Goal: Task Accomplishment & Management: Use online tool/utility

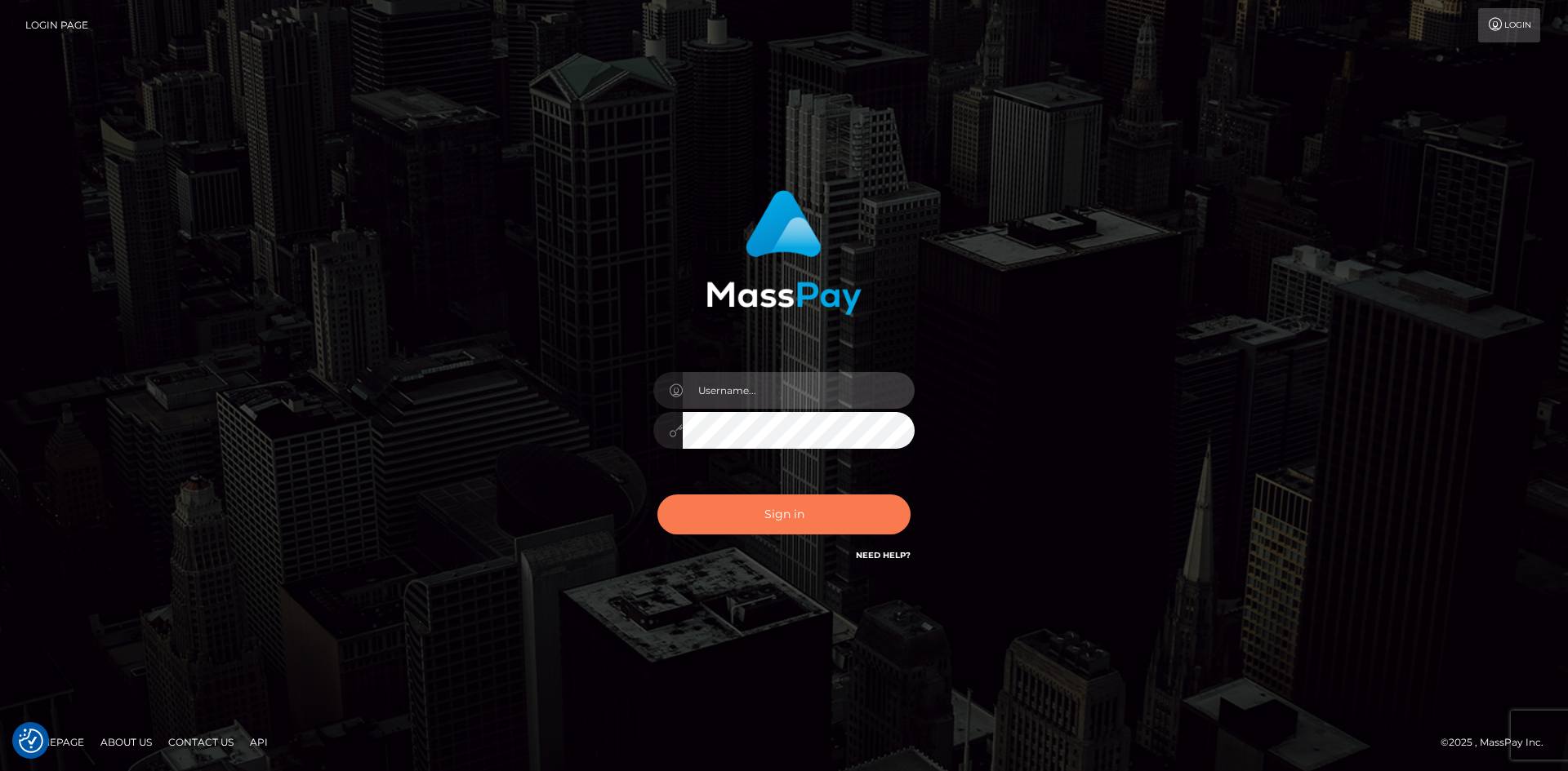
type input "alexstef"
click at [764, 501] on button "Sign in" at bounding box center [784, 514] width 253 height 40
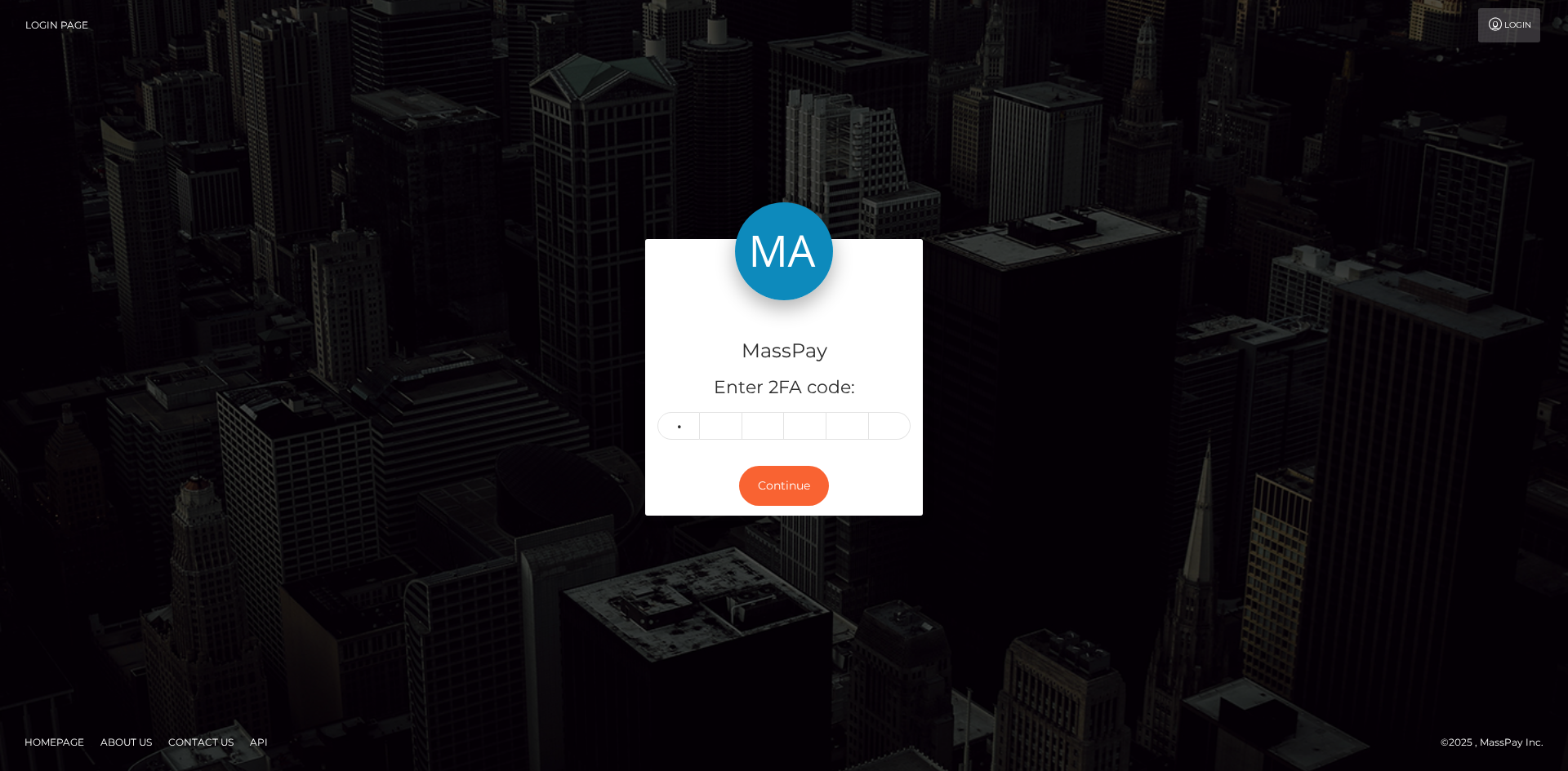
type input "8"
type input "5"
type input "7"
type input "2"
type input "6"
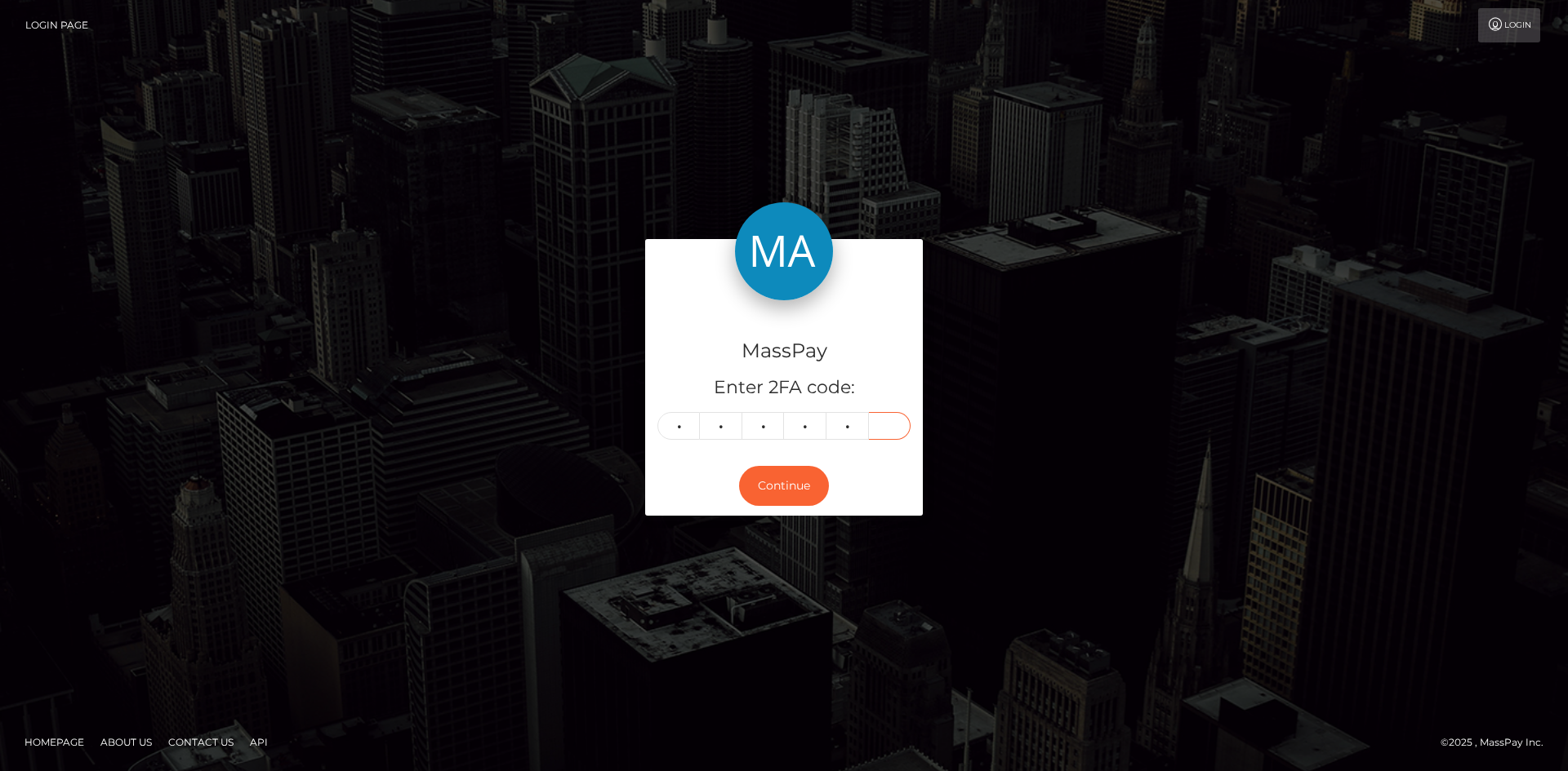
type input "4"
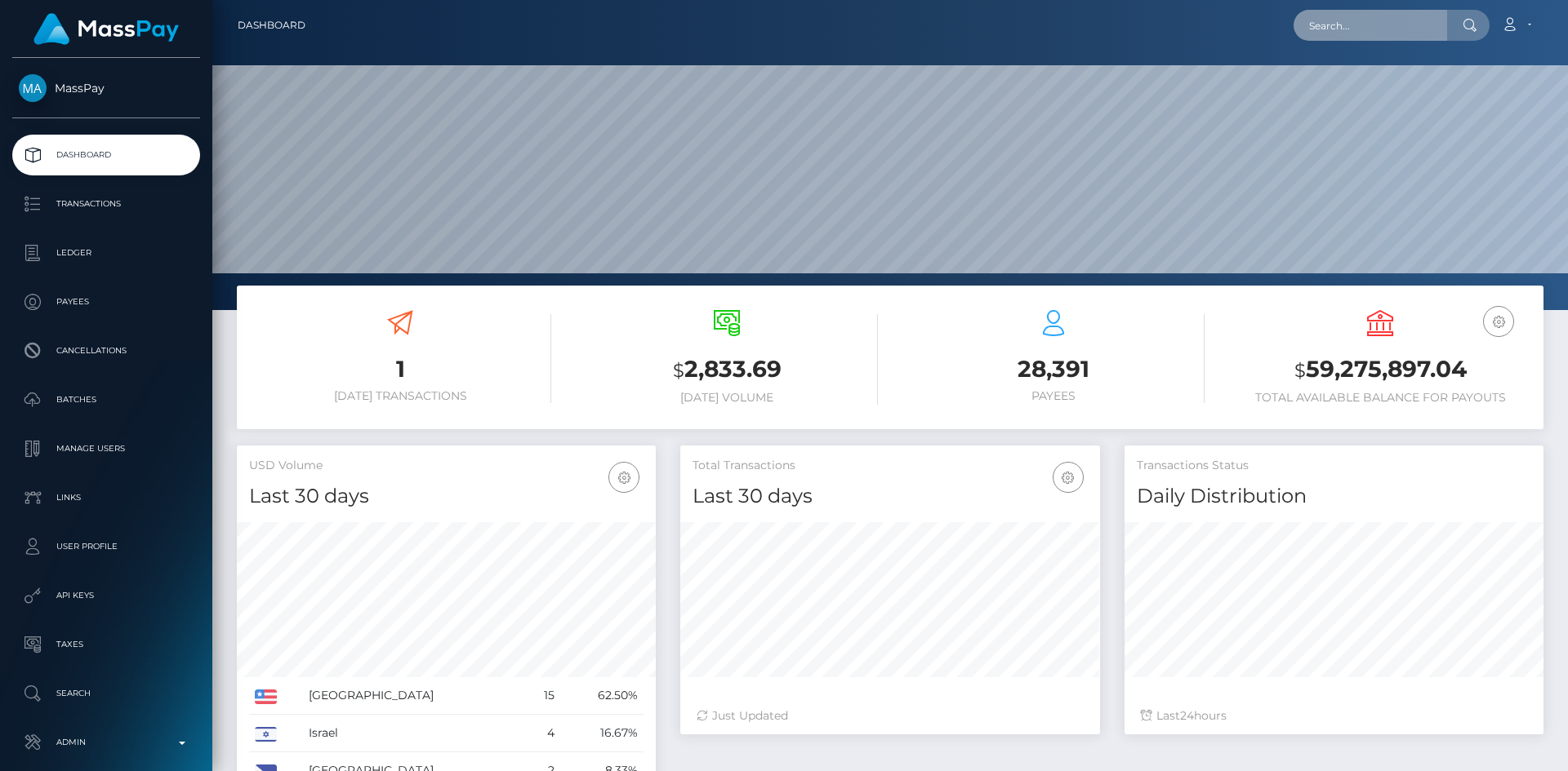
click at [1345, 10] on input "text" at bounding box center [1369, 25] width 153 height 31
click at [1344, 21] on input "text" at bounding box center [1369, 25] width 153 height 31
paste input "thicctoxicity@gmail.com"
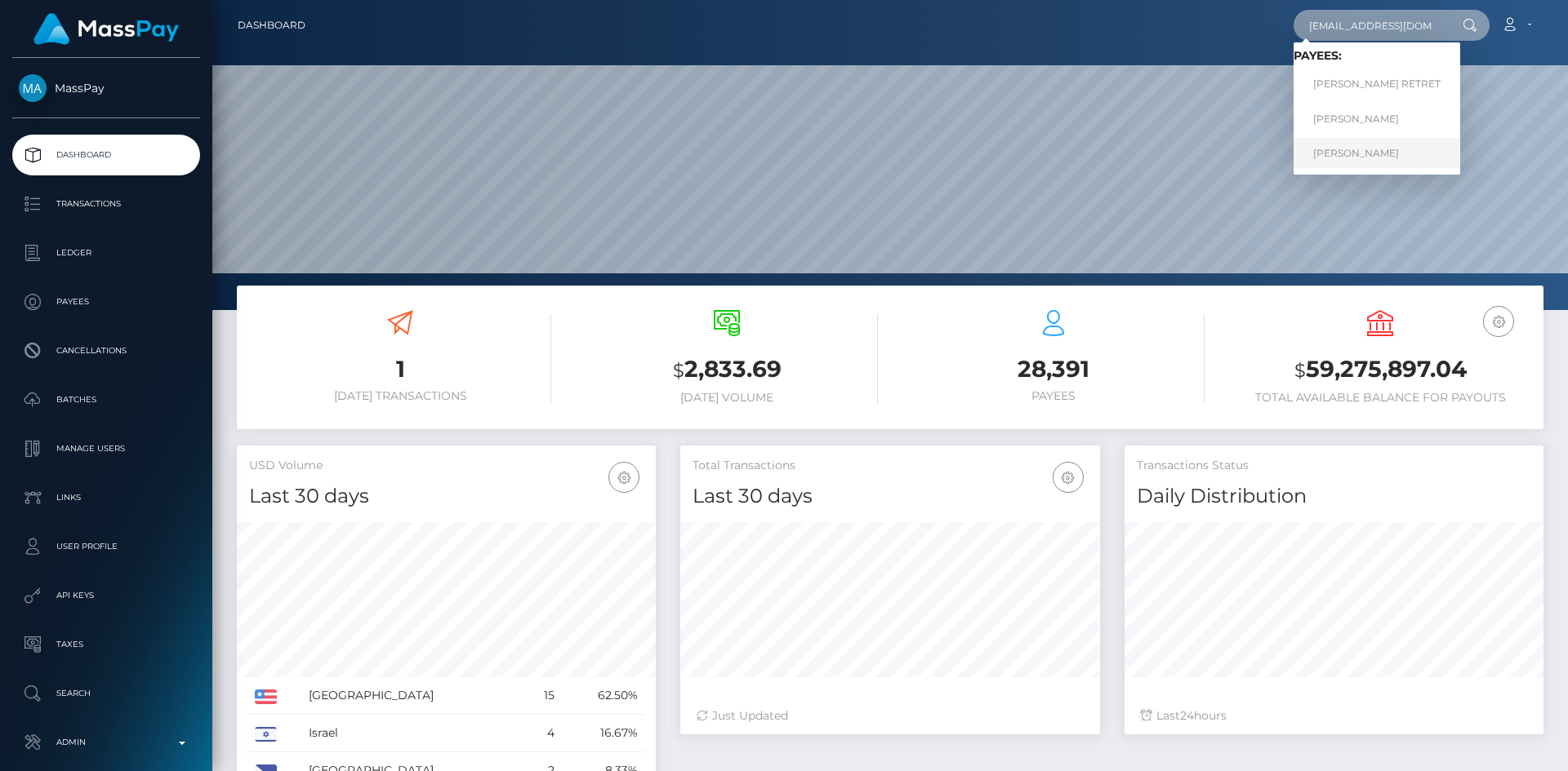
type input "thicctoxicity@gmail.com"
click at [1375, 151] on link "JENEVA MARIE MATTOX" at bounding box center [1376, 153] width 167 height 30
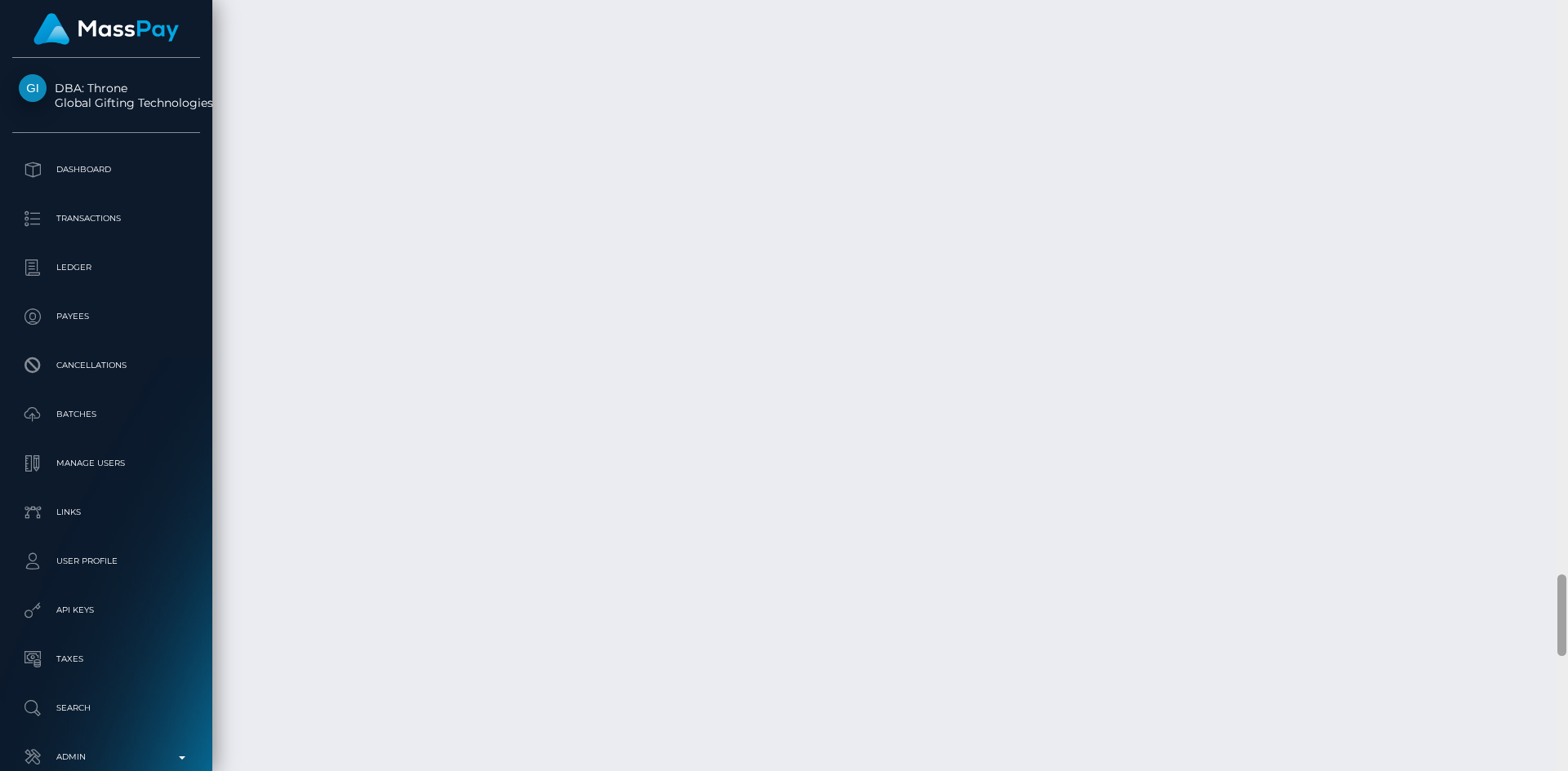
scroll to position [5931, 0]
drag, startPoint x: 1562, startPoint y: 69, endPoint x: 1504, endPoint y: 654, distance: 587.9
click at [1556, 690] on div at bounding box center [1562, 385] width 13 height 771
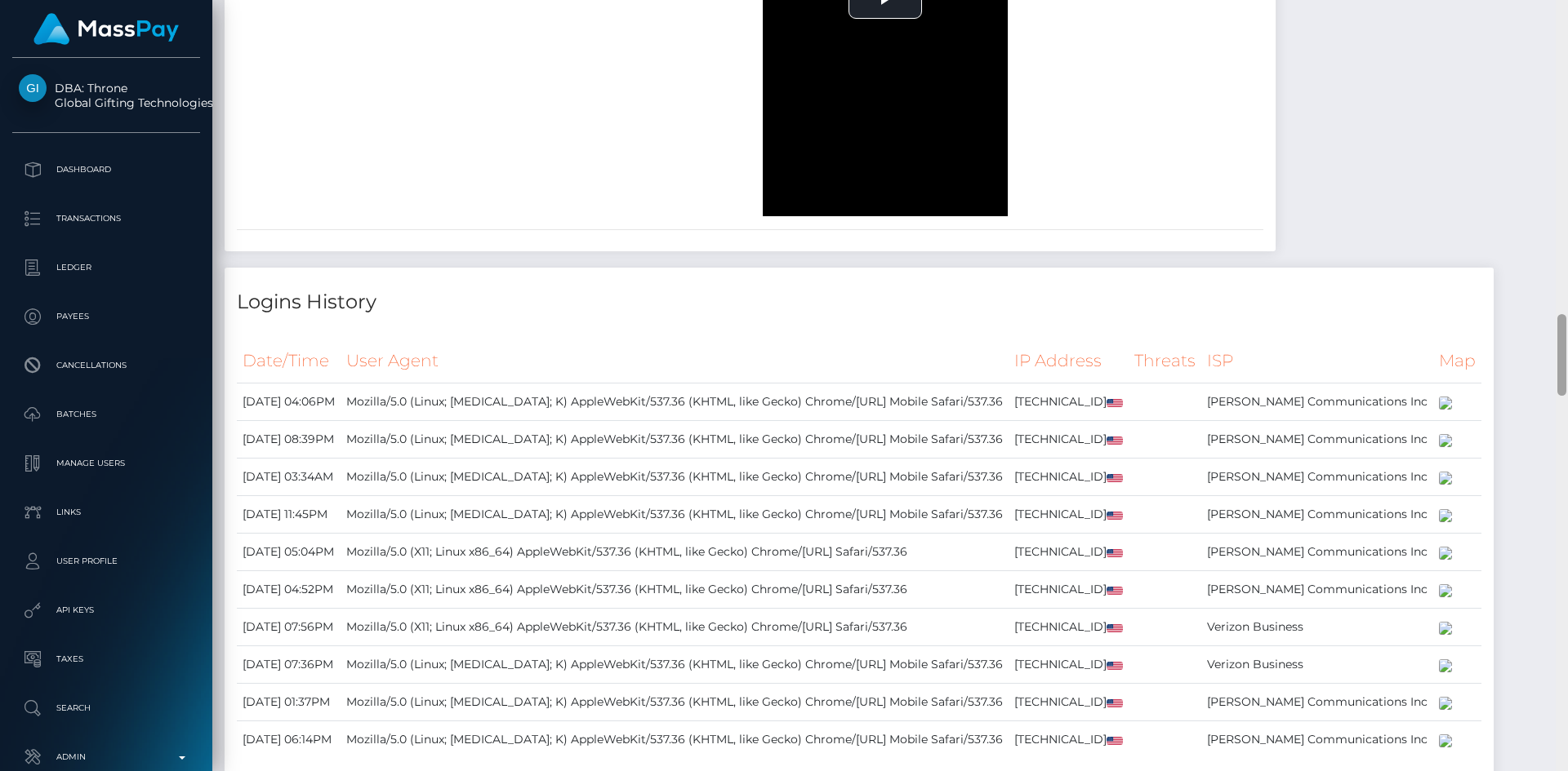
scroll to position [3205, 0]
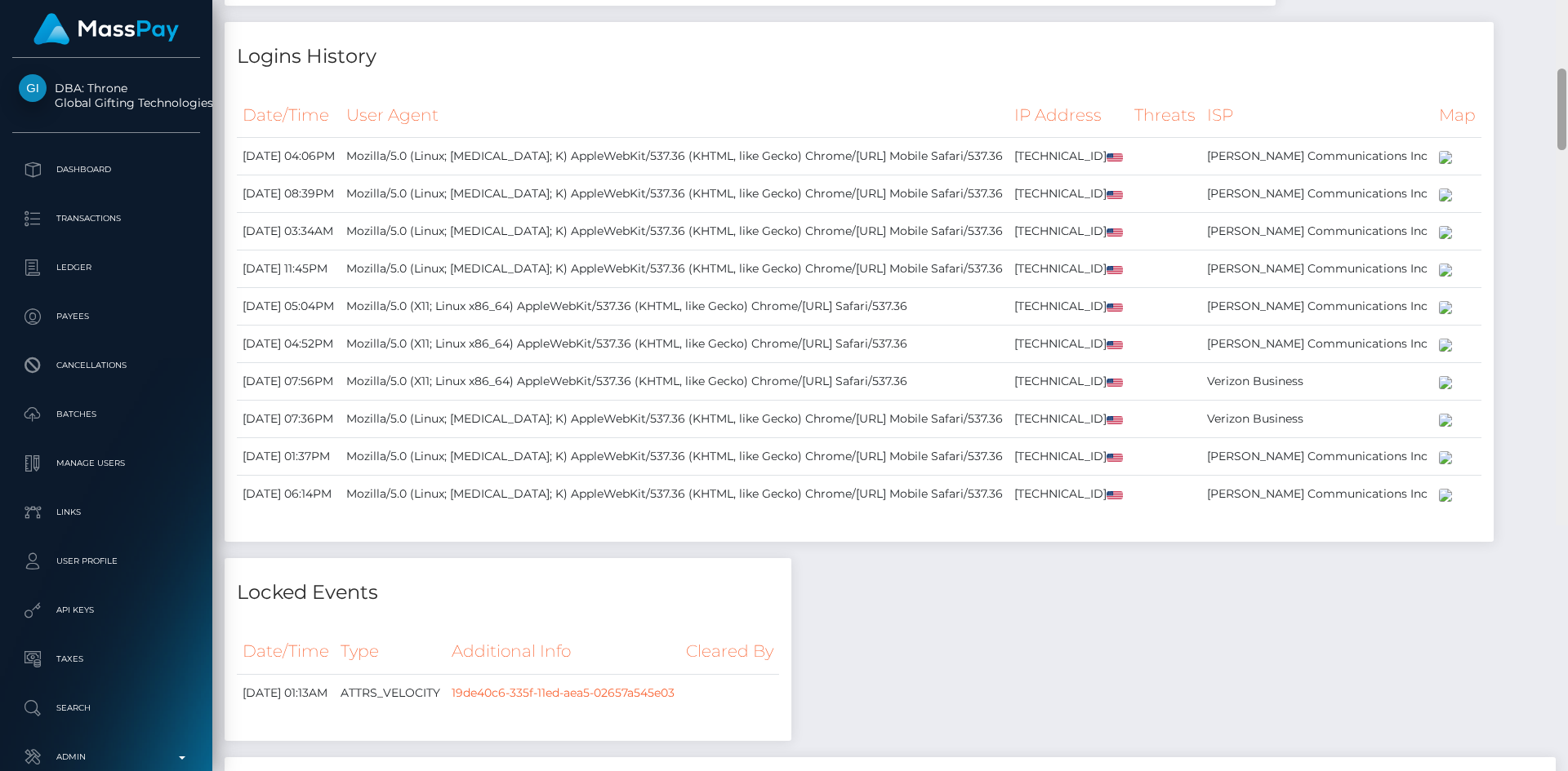
drag, startPoint x: 1560, startPoint y: 648, endPoint x: 1558, endPoint y: 360, distance: 288.0
click at [1558, 150] on div at bounding box center [1562, 109] width 9 height 81
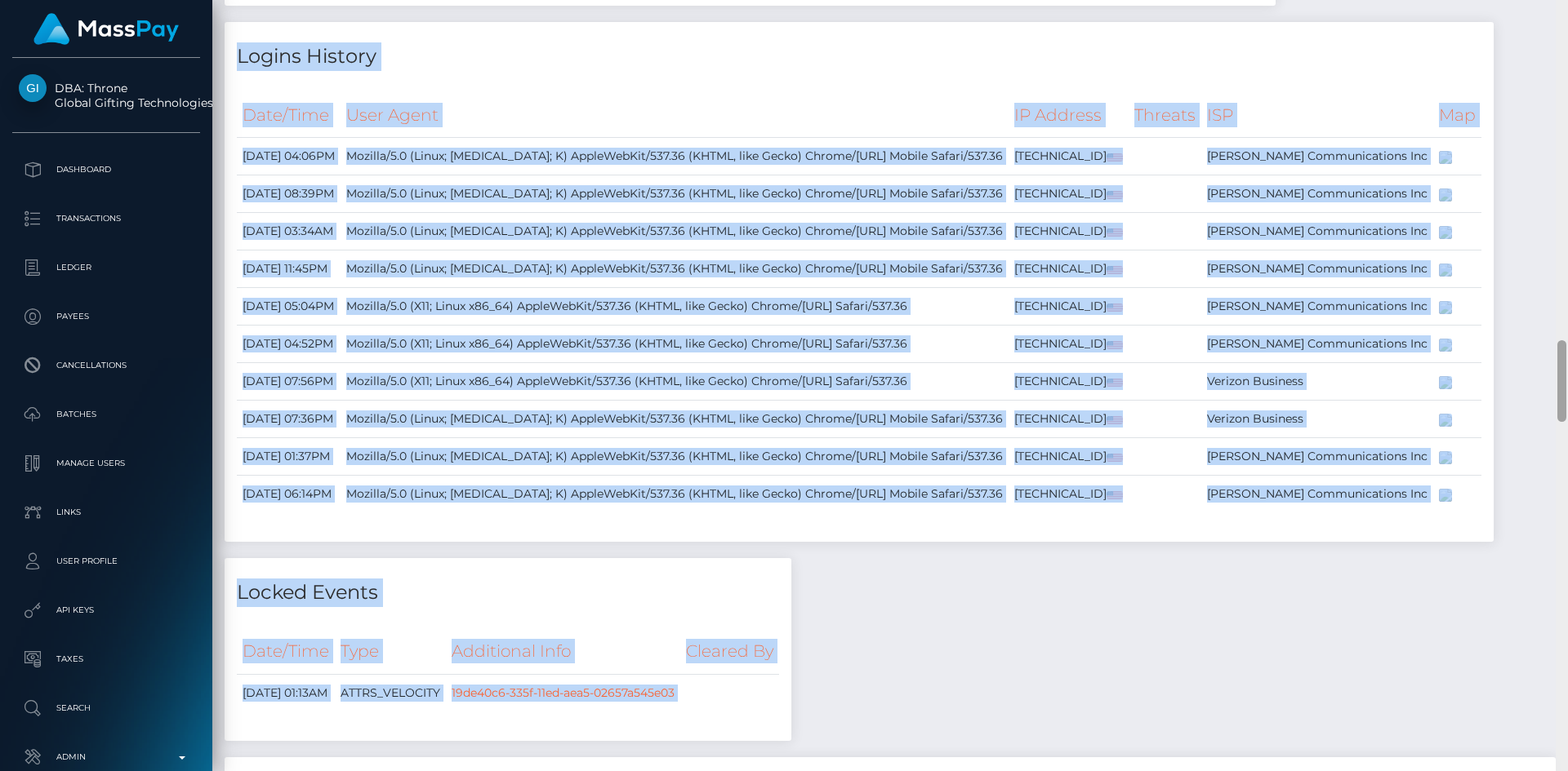
drag, startPoint x: 1555, startPoint y: 381, endPoint x: 1561, endPoint y: 356, distance: 25.7
click at [1561, 356] on div "Customer Profile Loading... Loading..." at bounding box center [890, 385] width 1356 height 771
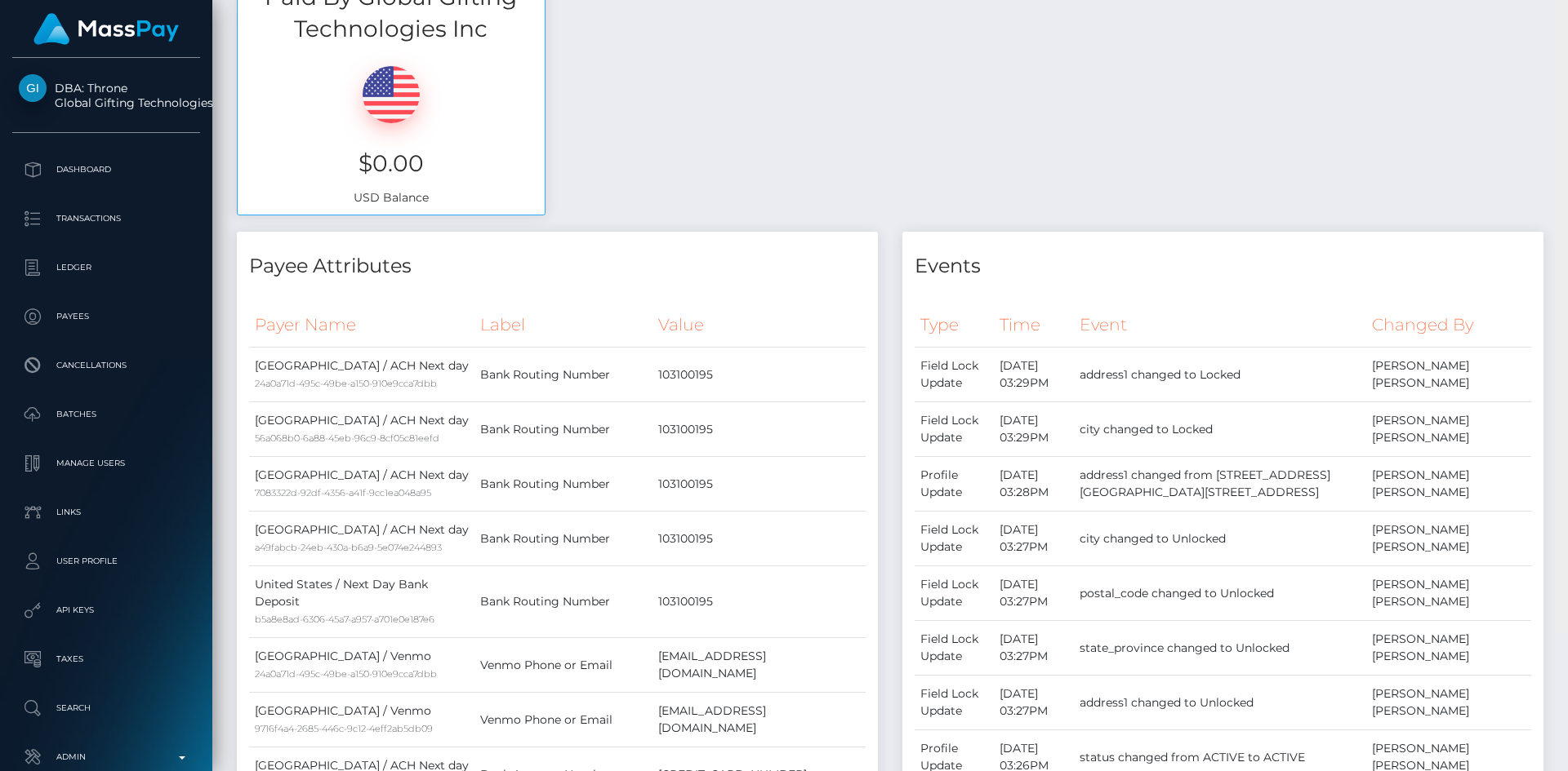
scroll to position [97, 0]
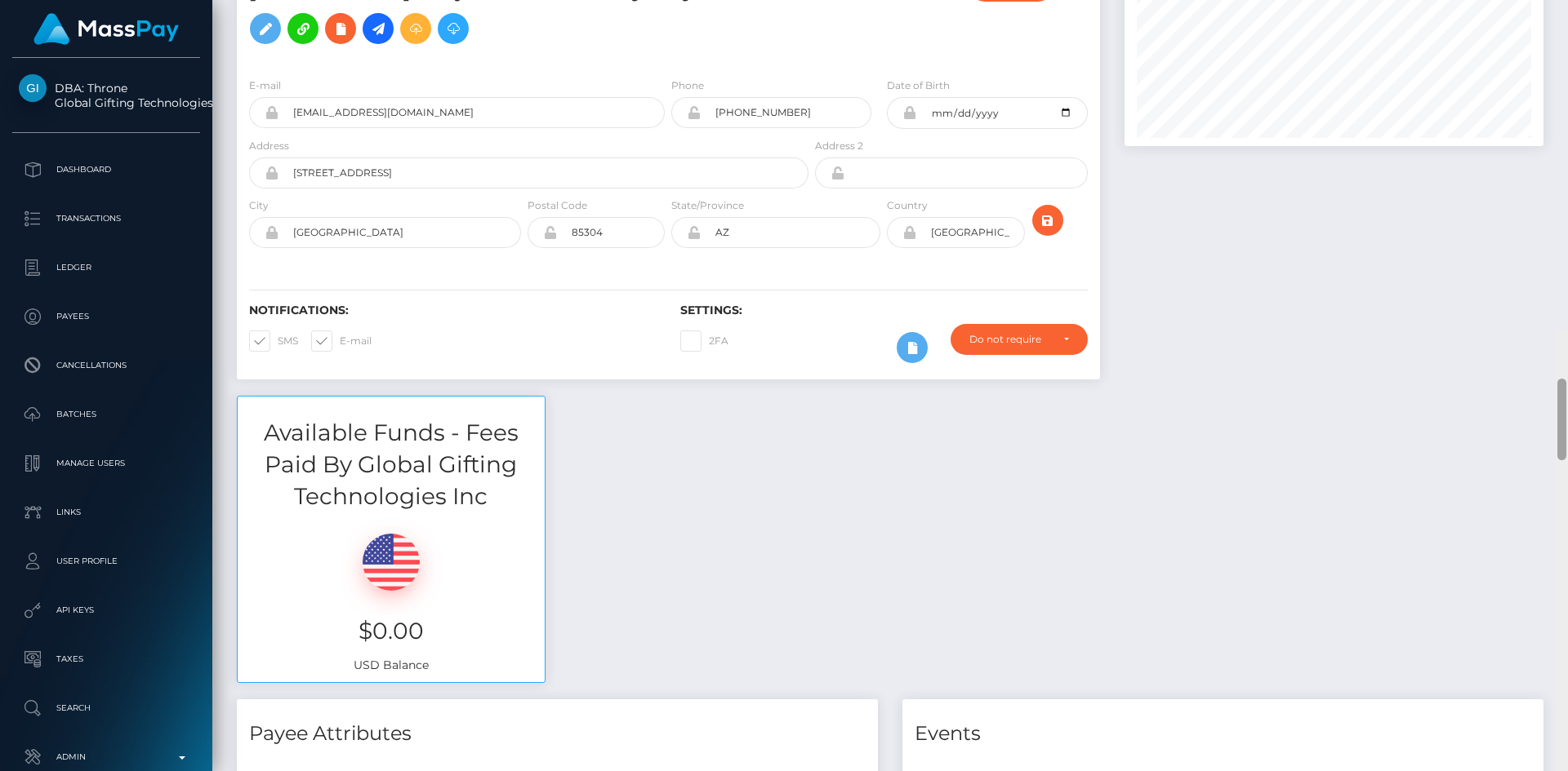
drag, startPoint x: 1560, startPoint y: 381, endPoint x: 1532, endPoint y: 43, distance: 339.2
click at [1559, 379] on div at bounding box center [1562, 419] width 9 height 81
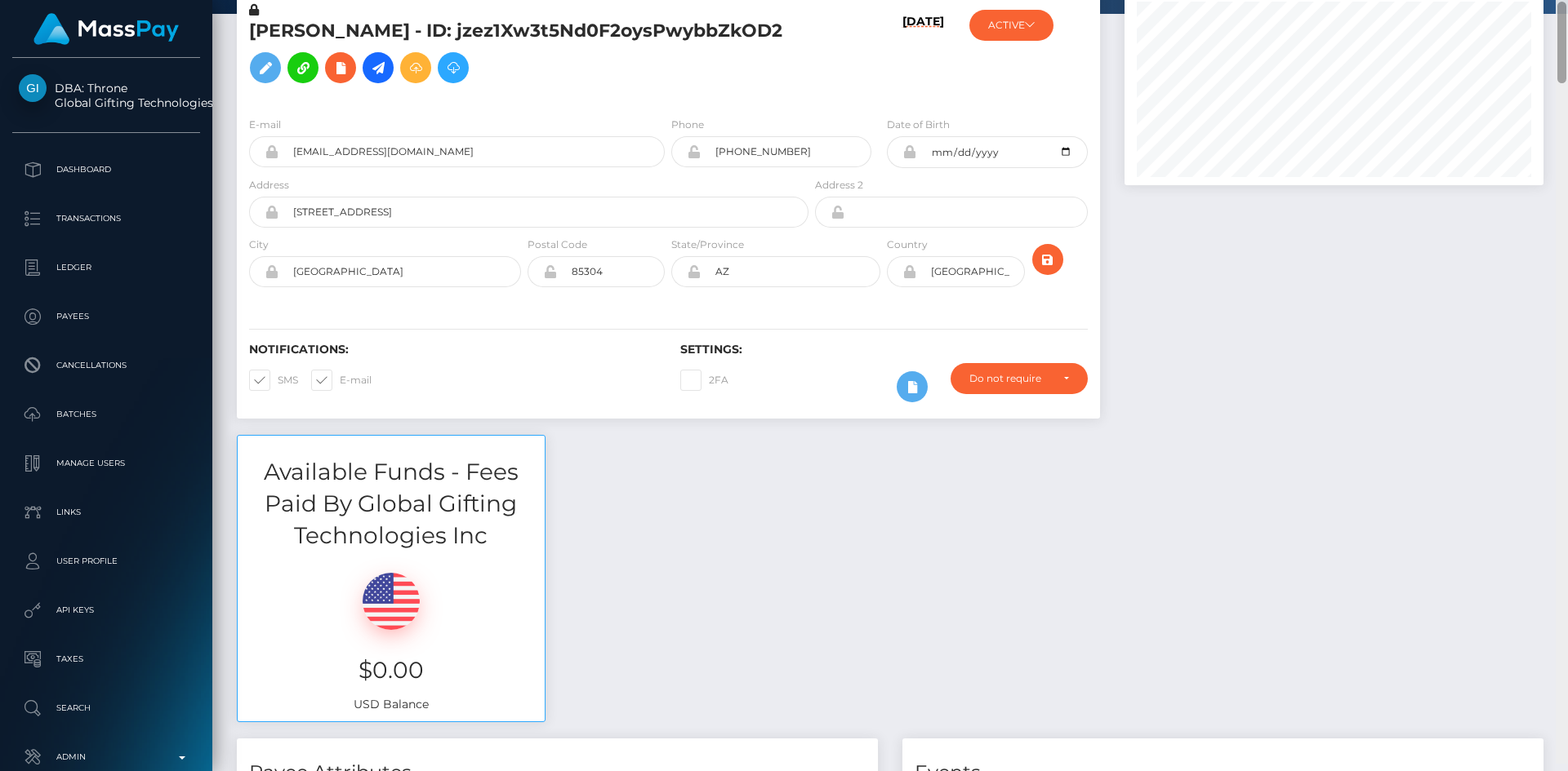
scroll to position [0, 0]
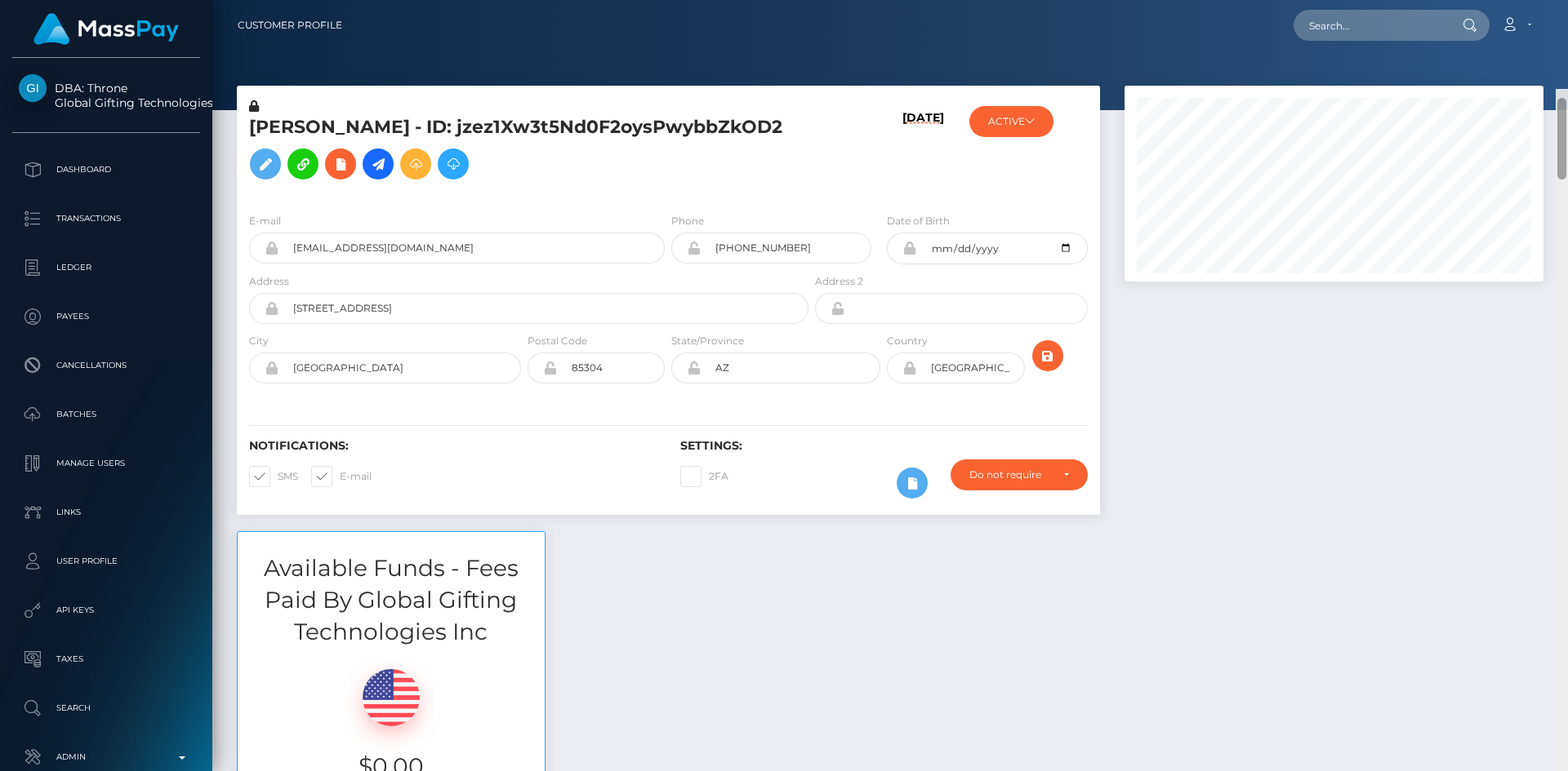
drag, startPoint x: 1564, startPoint y: 78, endPoint x: 1558, endPoint y: 41, distance: 37.5
click at [1563, 41] on div "Customer Profile Loading... Loading..." at bounding box center [890, 385] width 1356 height 771
click at [1400, 19] on input "text" at bounding box center [1369, 25] width 153 height 31
paste input "valen_villaco@hotmail.com"
click at [1357, 26] on input "valen_villaco@hotmail.com" at bounding box center [1369, 25] width 153 height 31
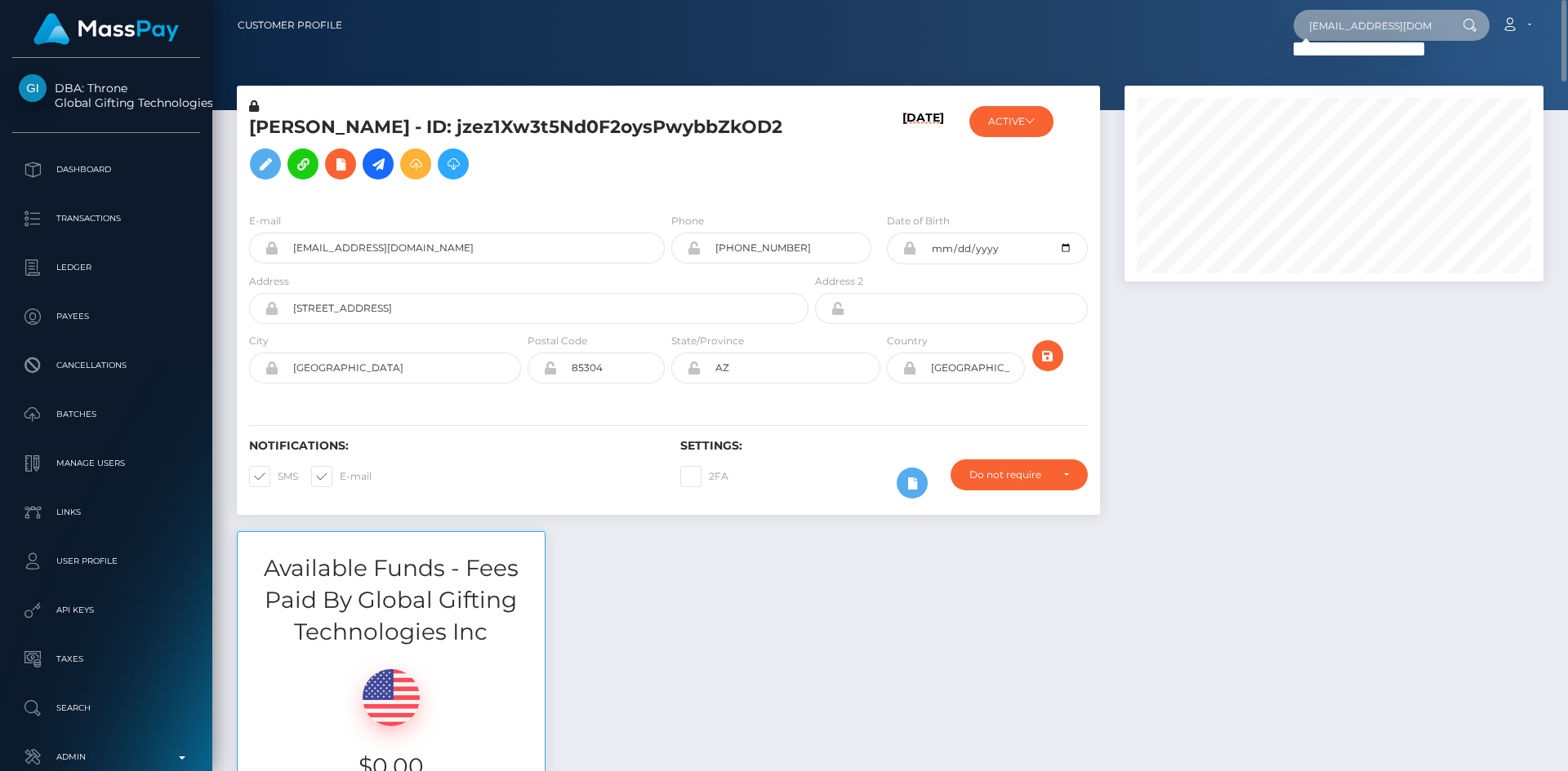
paste input "apple:000089.ec4fae18c3704ba99b05e113a8cfe168.0317"
type input "apple:000089.ec4fae18c3704ba99b05e113a8cfe168.0317"
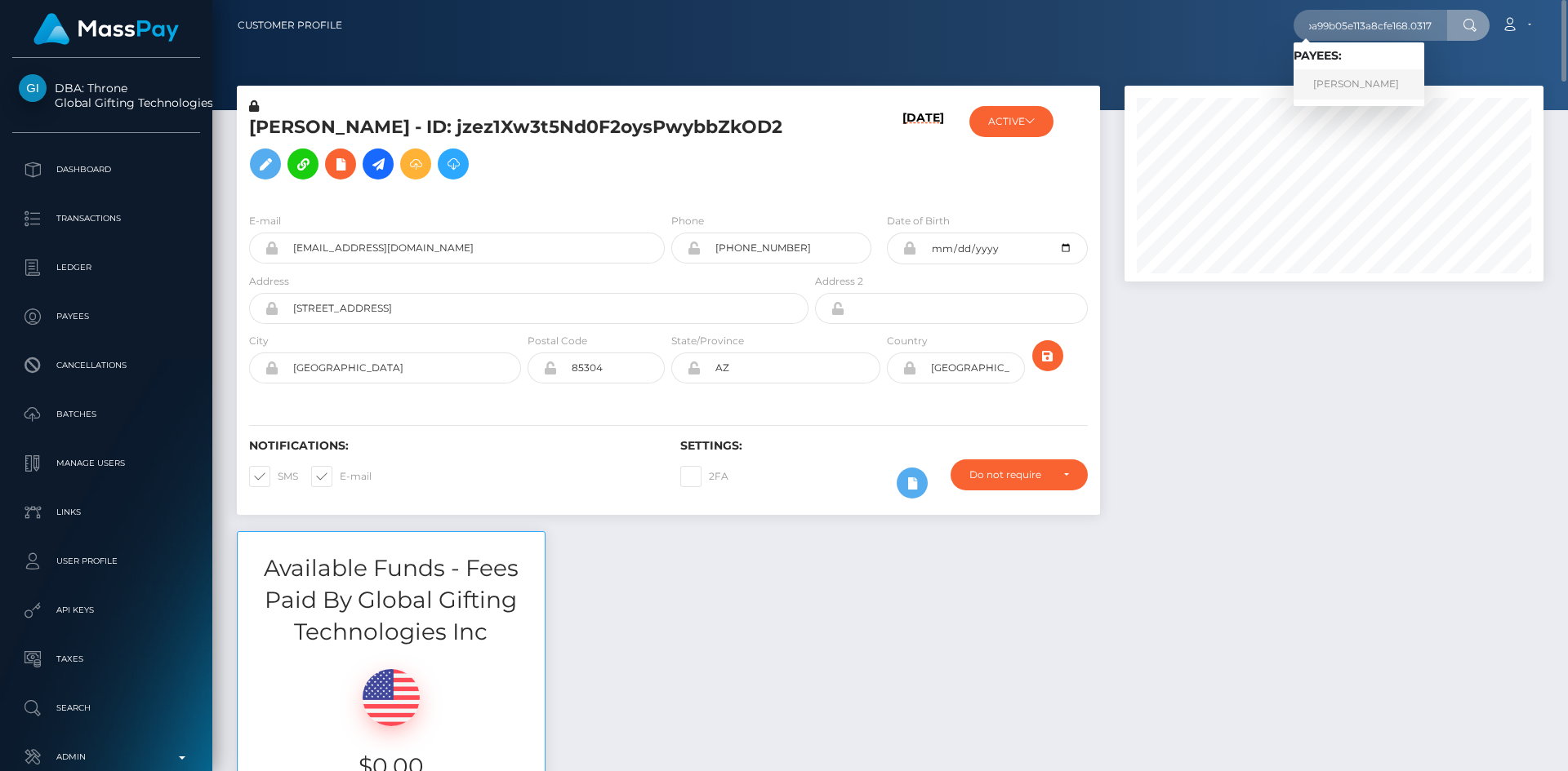
scroll to position [0, 0]
click at [1403, 79] on link "VALENTIN GUERRERO RUIZ" at bounding box center [1358, 84] width 131 height 30
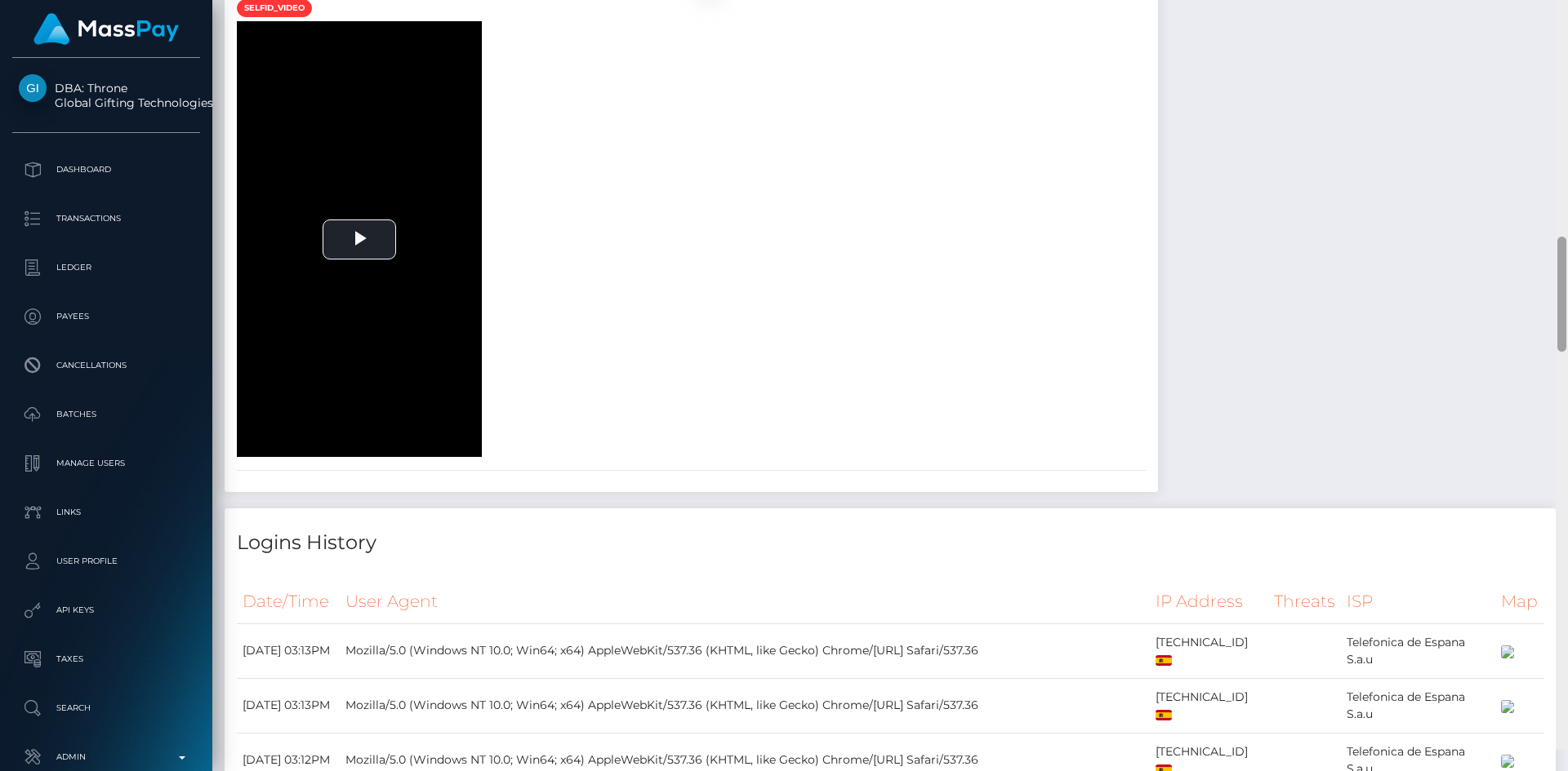
scroll to position [1755, 0]
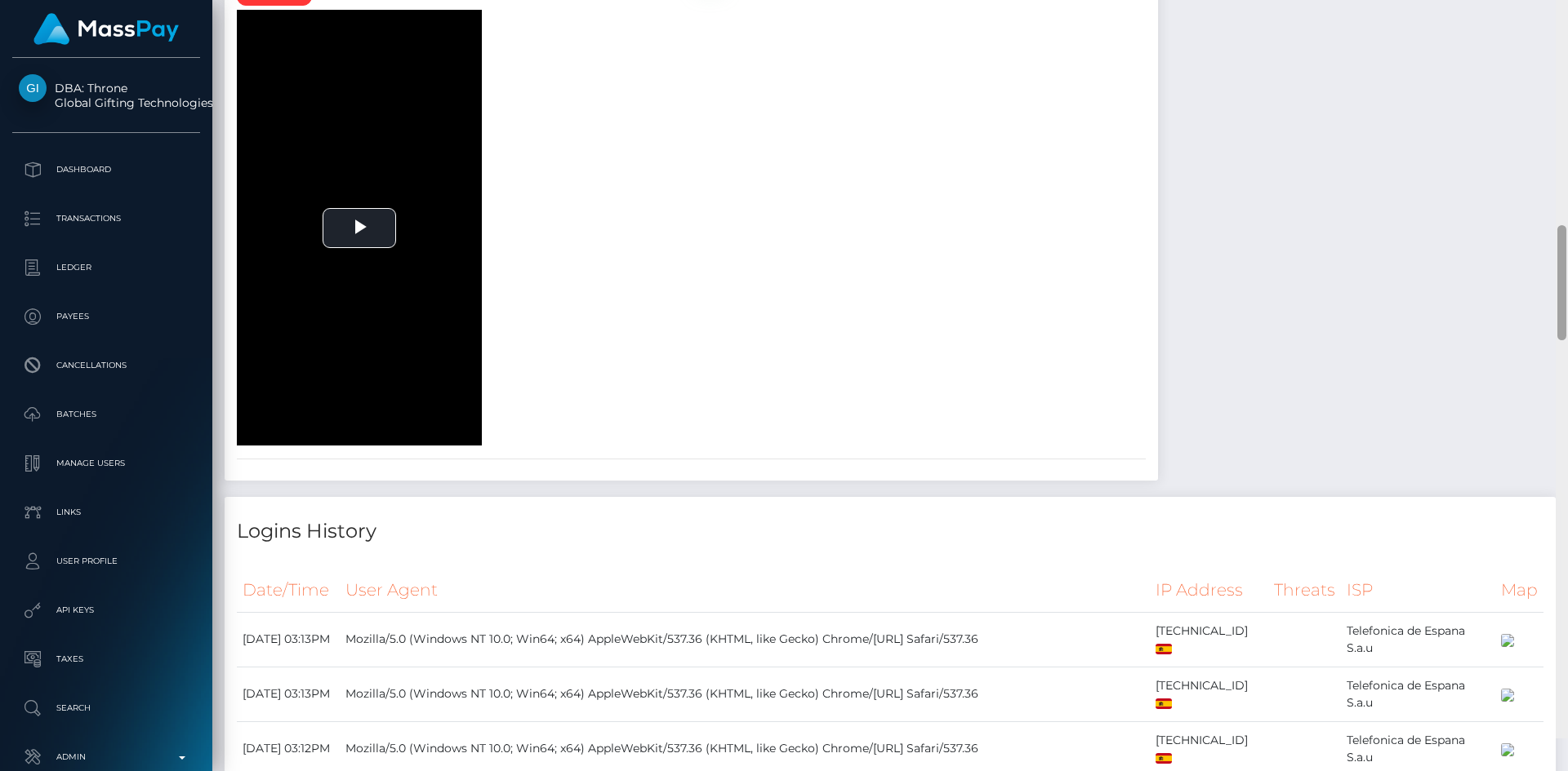
drag, startPoint x: 1561, startPoint y: 48, endPoint x: 1526, endPoint y: 289, distance: 243.5
click at [1560, 287] on div at bounding box center [1562, 282] width 9 height 115
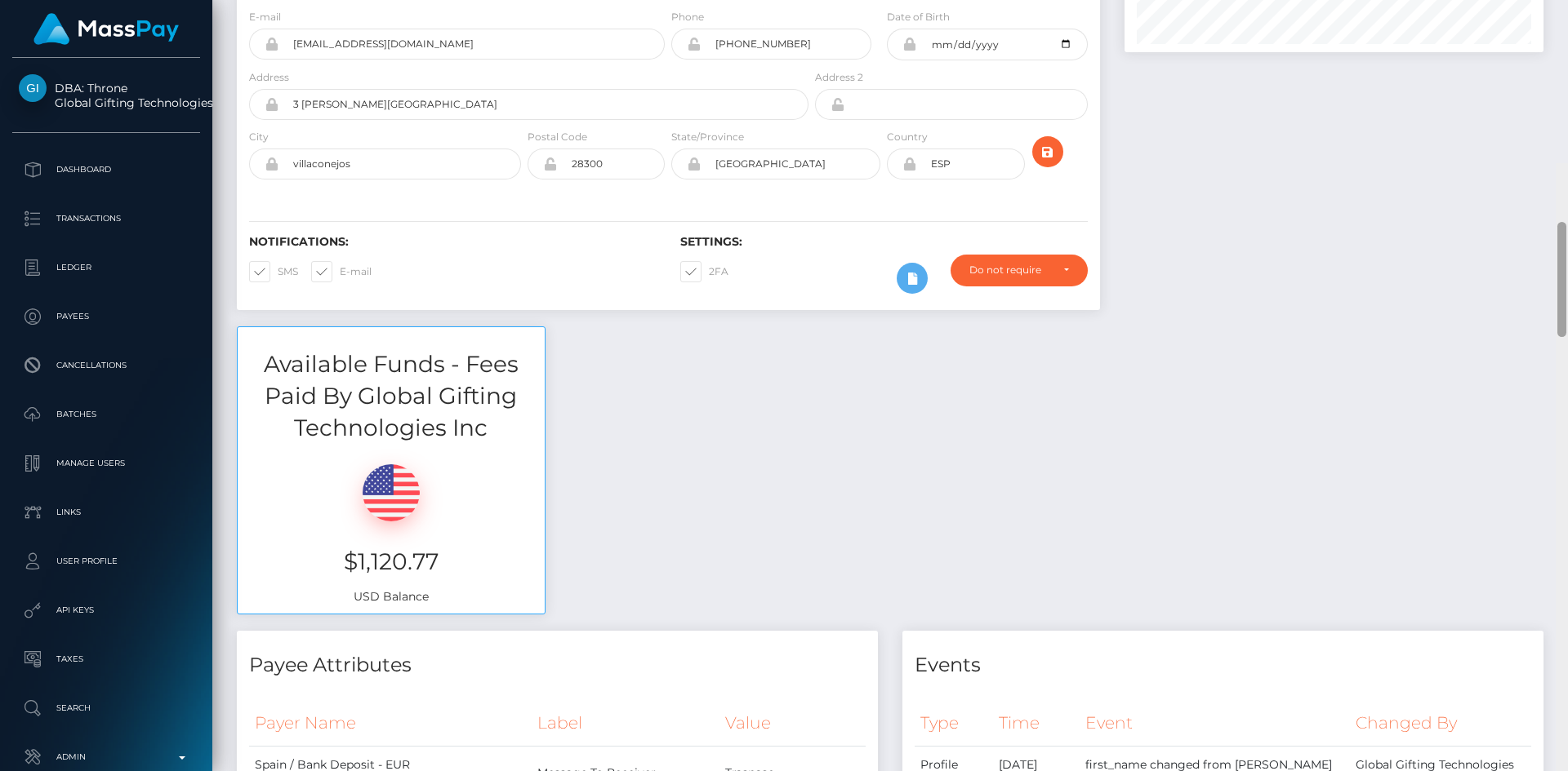
scroll to position [0, 0]
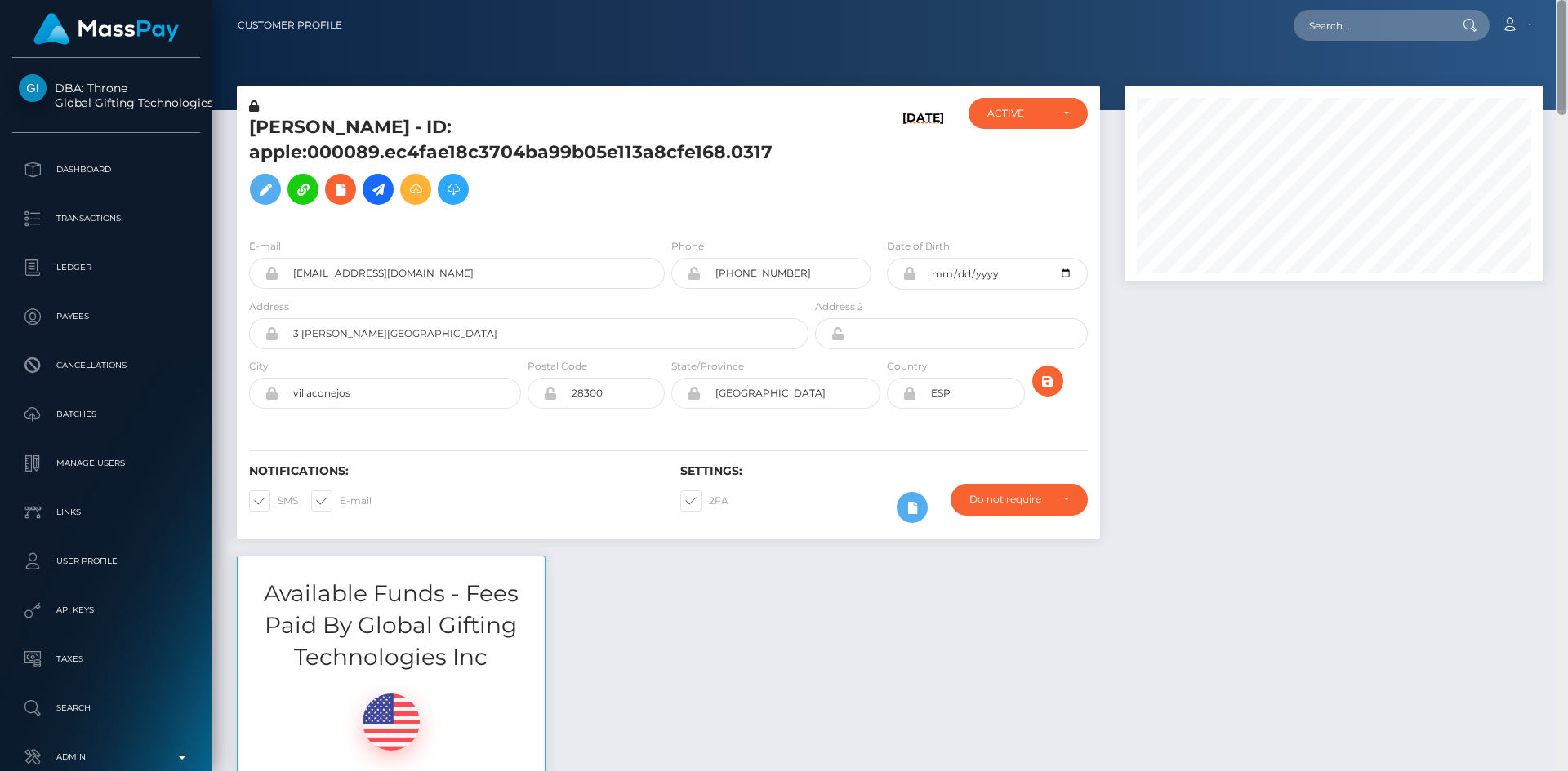
drag, startPoint x: 1563, startPoint y: 317, endPoint x: 1559, endPoint y: 39, distance: 278.0
click at [1559, 39] on div "Customer Profile Loading... Loading..." at bounding box center [890, 385] width 1356 height 771
click at [1368, 27] on input "text" at bounding box center [1369, 25] width 153 height 31
paste input "poact_XPz0xzIoI1Pb"
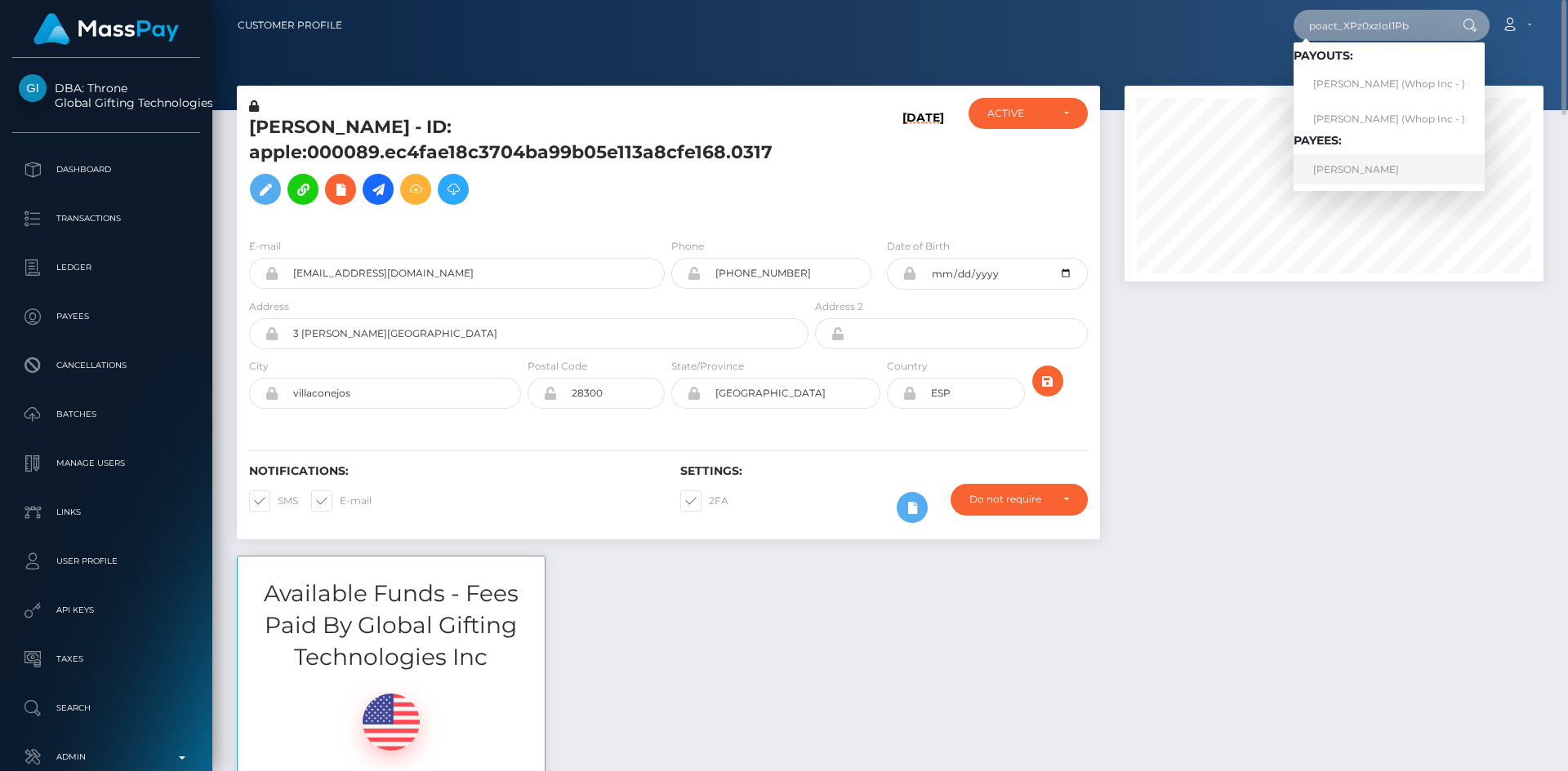
type input "poact_XPz0xzIoI1Pb"
click at [1359, 174] on link "ANAS ANAS" at bounding box center [1388, 169] width 191 height 30
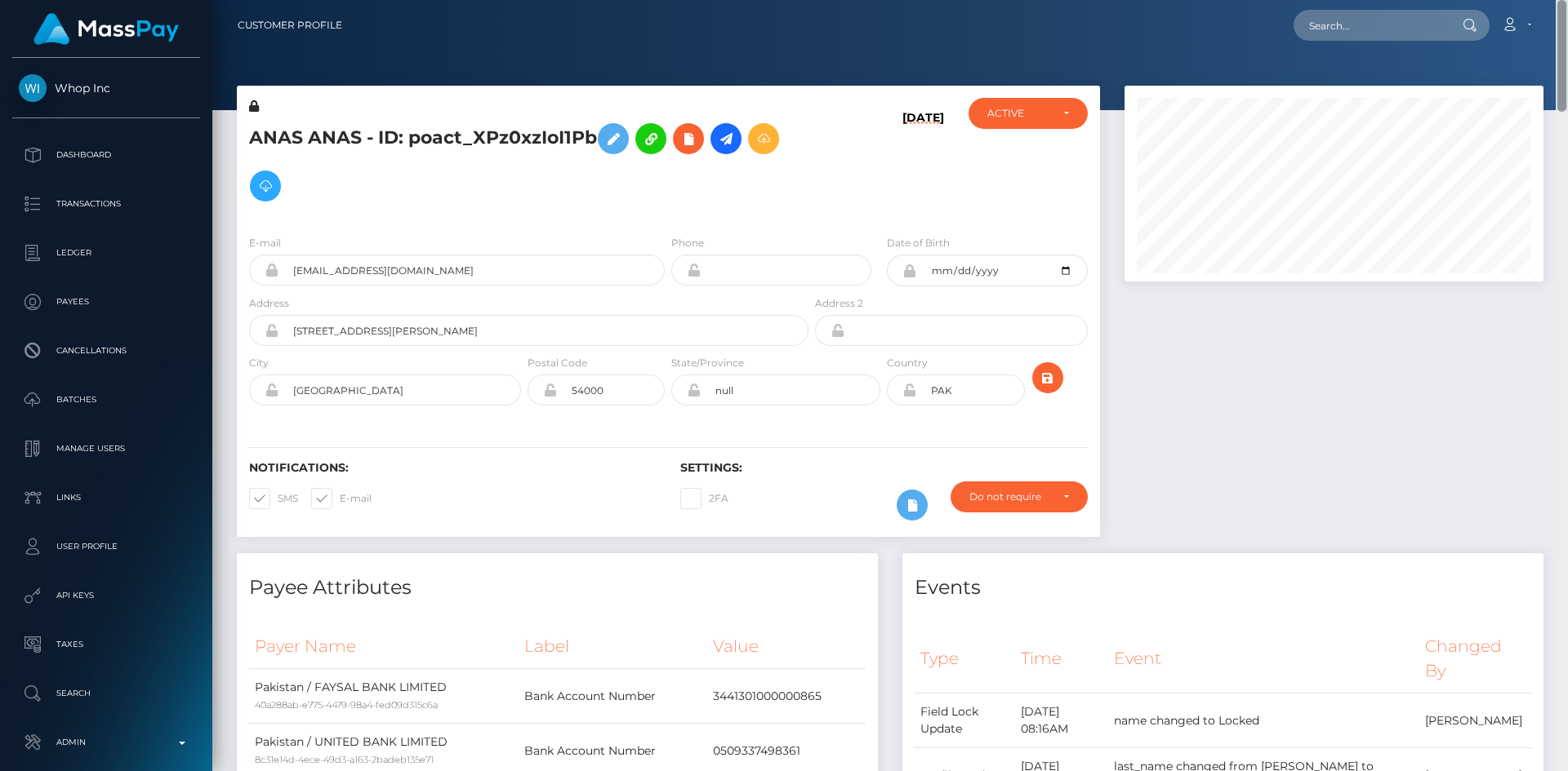
drag, startPoint x: 1563, startPoint y: 67, endPoint x: 1552, endPoint y: -71, distance: 138.4
click at [1552, 0] on html "Whop Inc Dashboard Transactions Ledger Payees Cancellations Links" at bounding box center [784, 385] width 1568 height 771
click at [1384, 33] on input "text" at bounding box center [1369, 25] width 153 height 31
paste input "[EMAIL_ADDRESS][DOMAIN_NAME]"
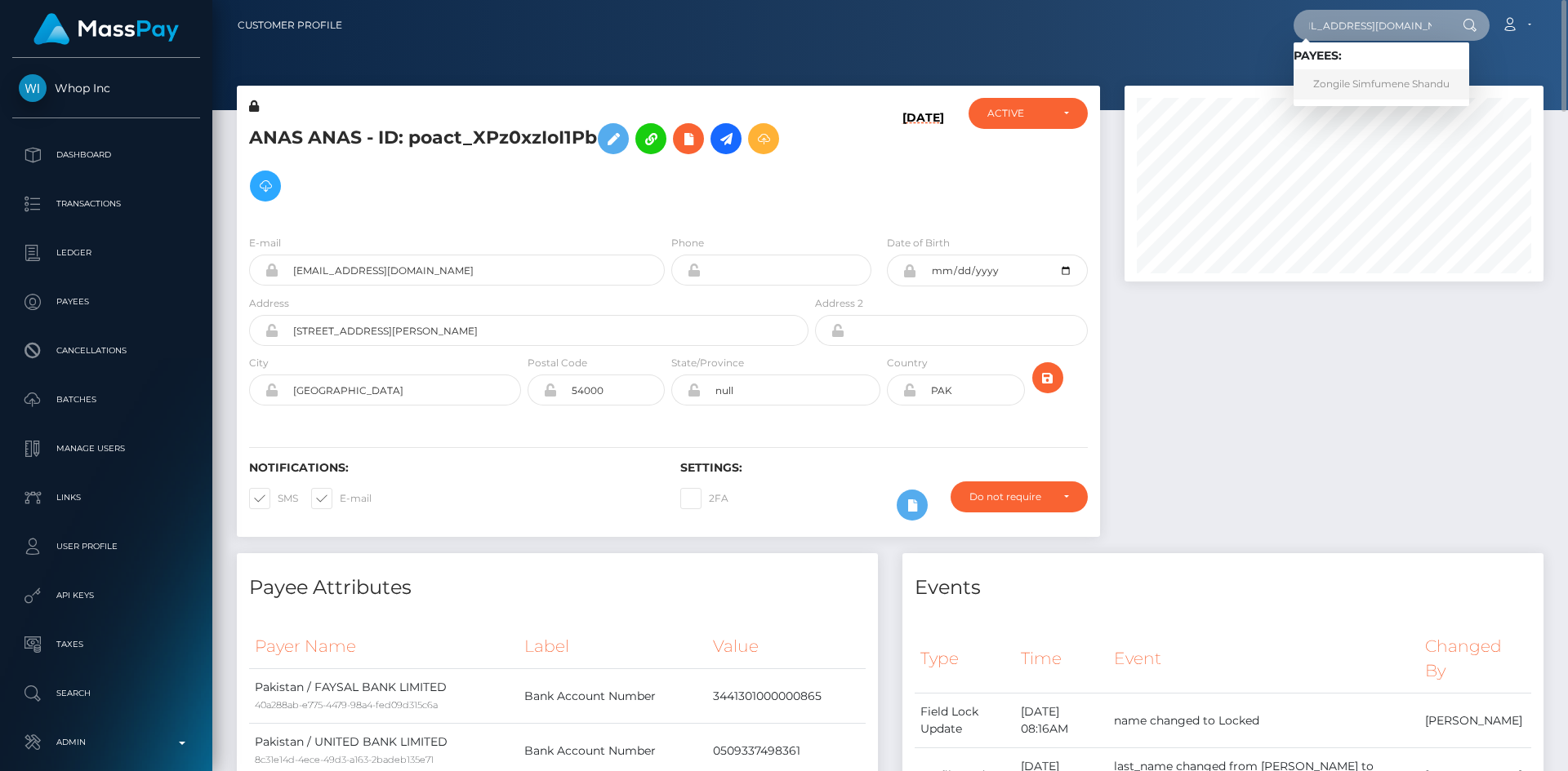
type input "[EMAIL_ADDRESS][DOMAIN_NAME]"
click at [1388, 76] on link "Zongile Simfumene Shandu" at bounding box center [1381, 84] width 176 height 30
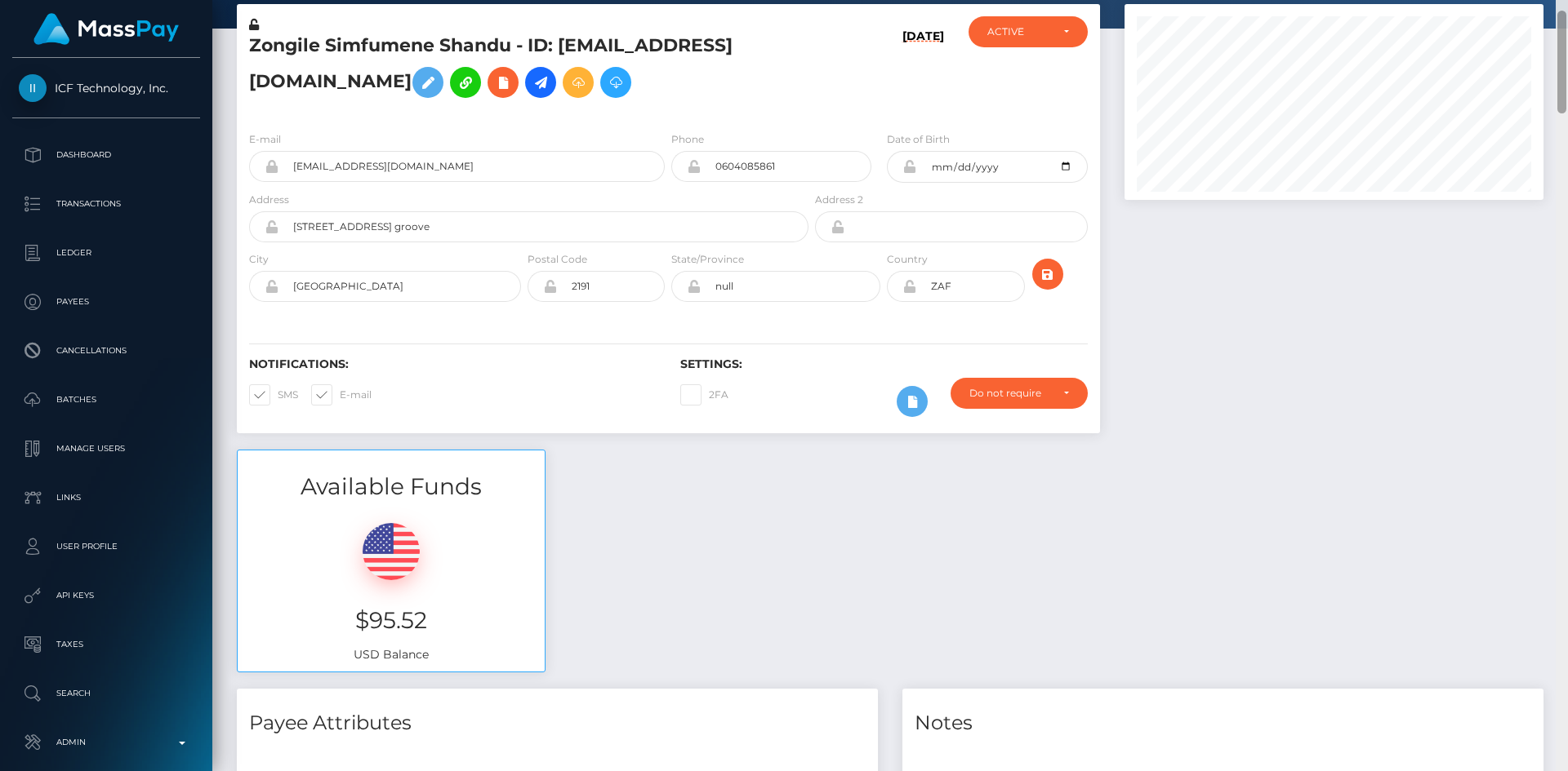
scroll to position [196, 419]
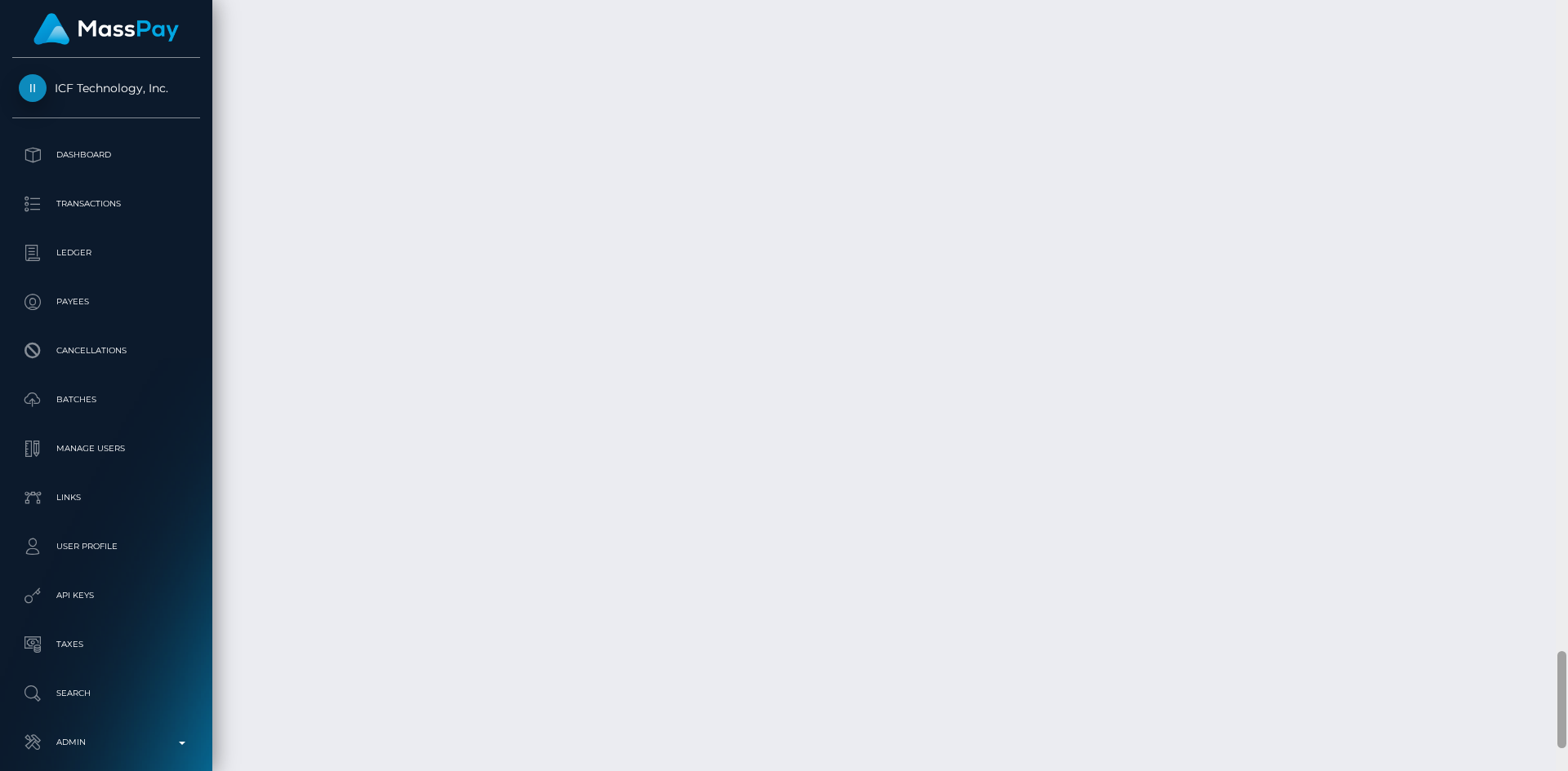
drag, startPoint x: 1561, startPoint y: 67, endPoint x: 1495, endPoint y: 743, distance: 679.2
click at [1495, 745] on div "Customer Profile Loading... Loading..." at bounding box center [890, 385] width 1356 height 771
drag, startPoint x: 1561, startPoint y: 673, endPoint x: 1560, endPoint y: 717, distance: 44.0
click at [1560, 717] on div at bounding box center [1562, 717] width 9 height 97
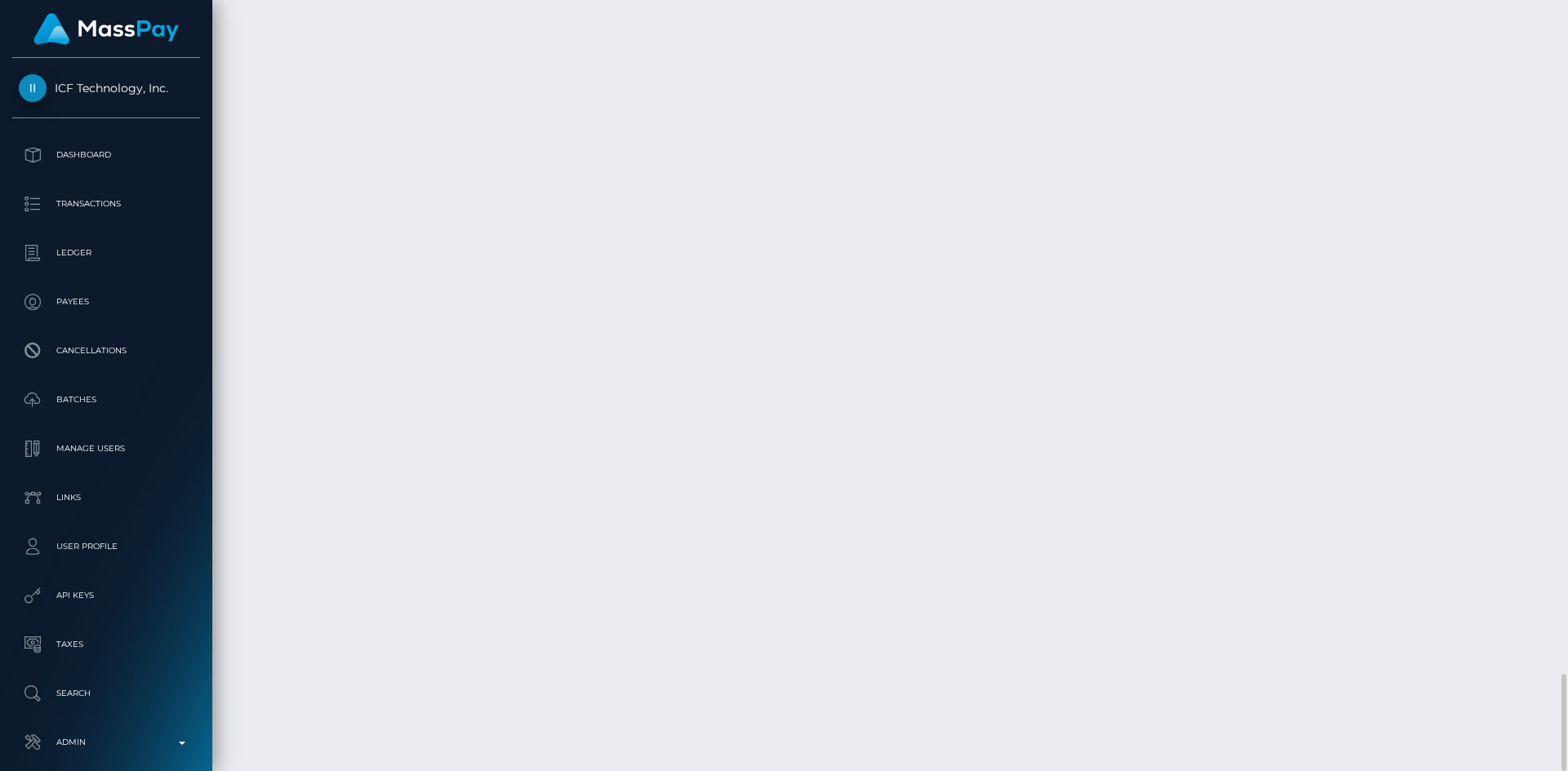
scroll to position [196, 419]
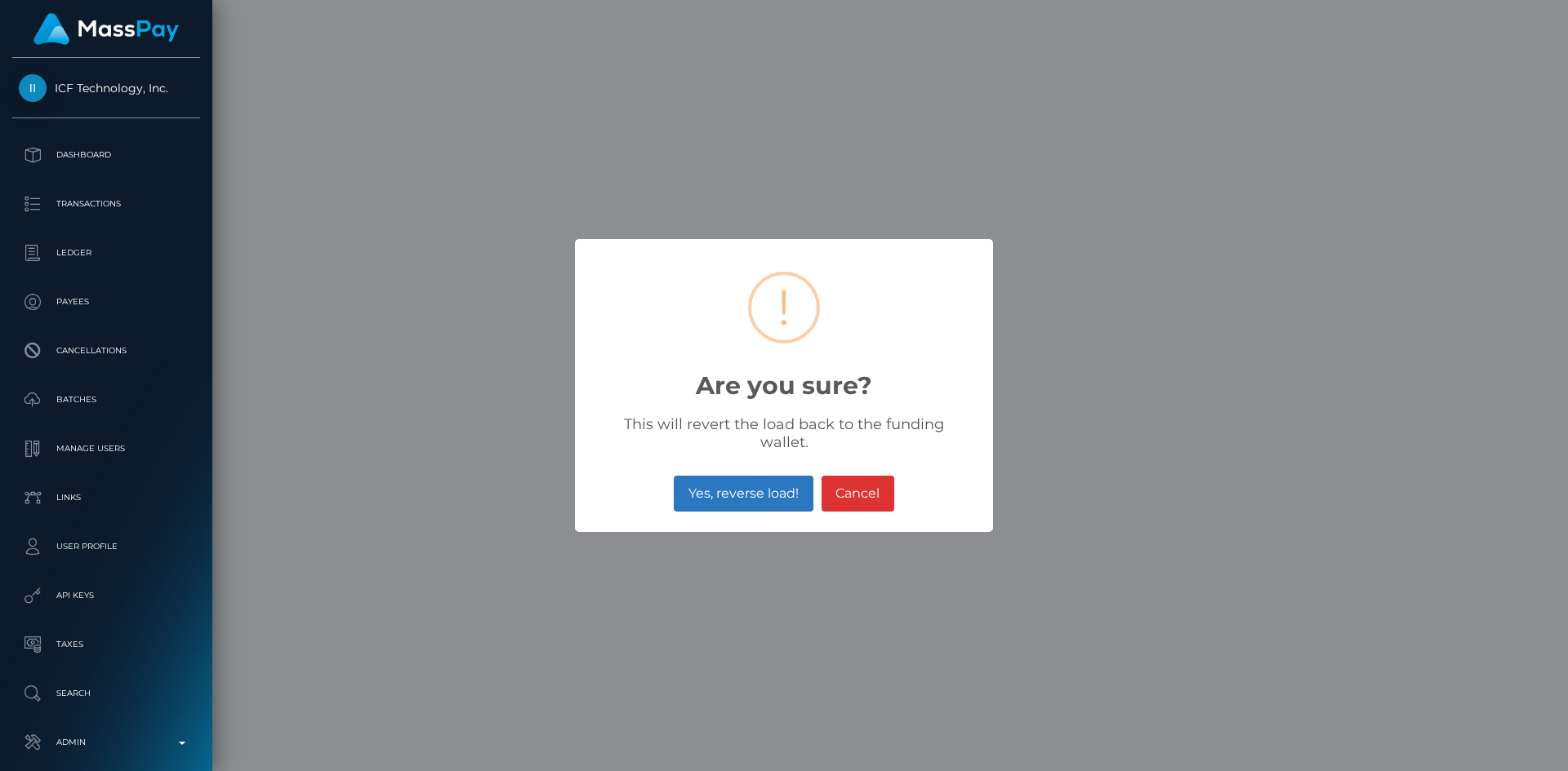
click at [726, 492] on button "Yes, reverse load!" at bounding box center [743, 493] width 139 height 36
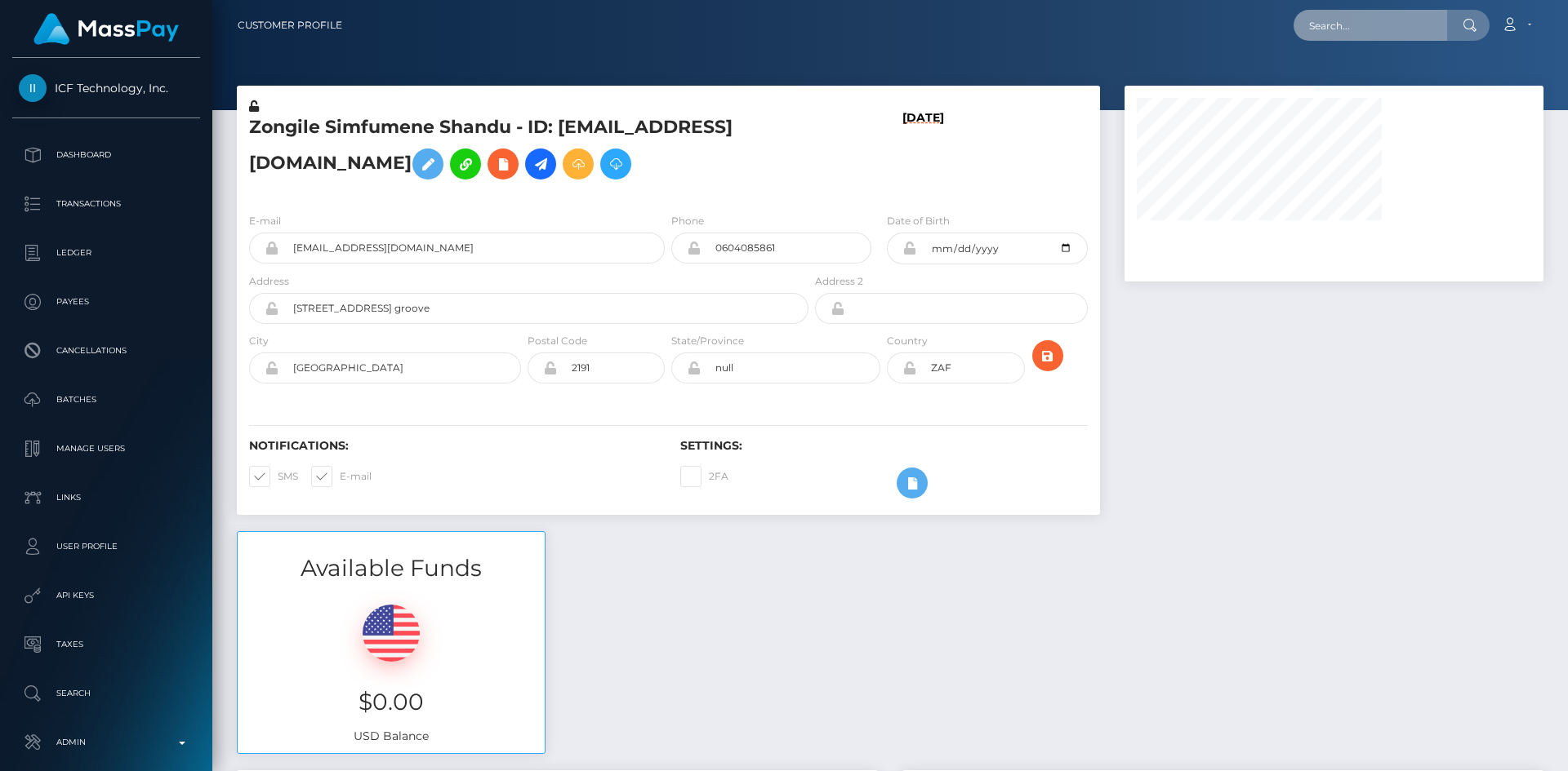
click at [1410, 25] on input "text" at bounding box center [1369, 25] width 153 height 31
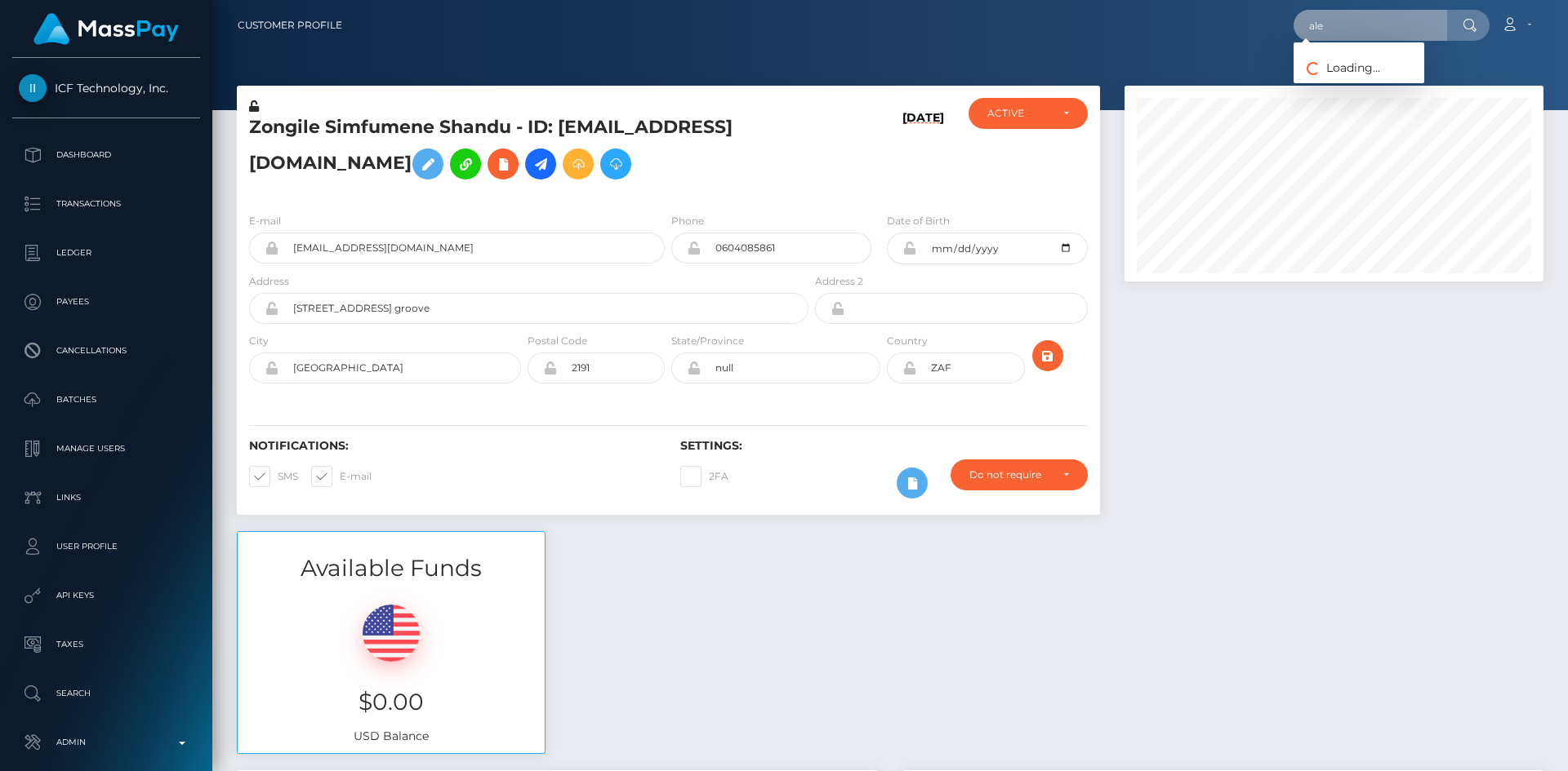
scroll to position [196, 419]
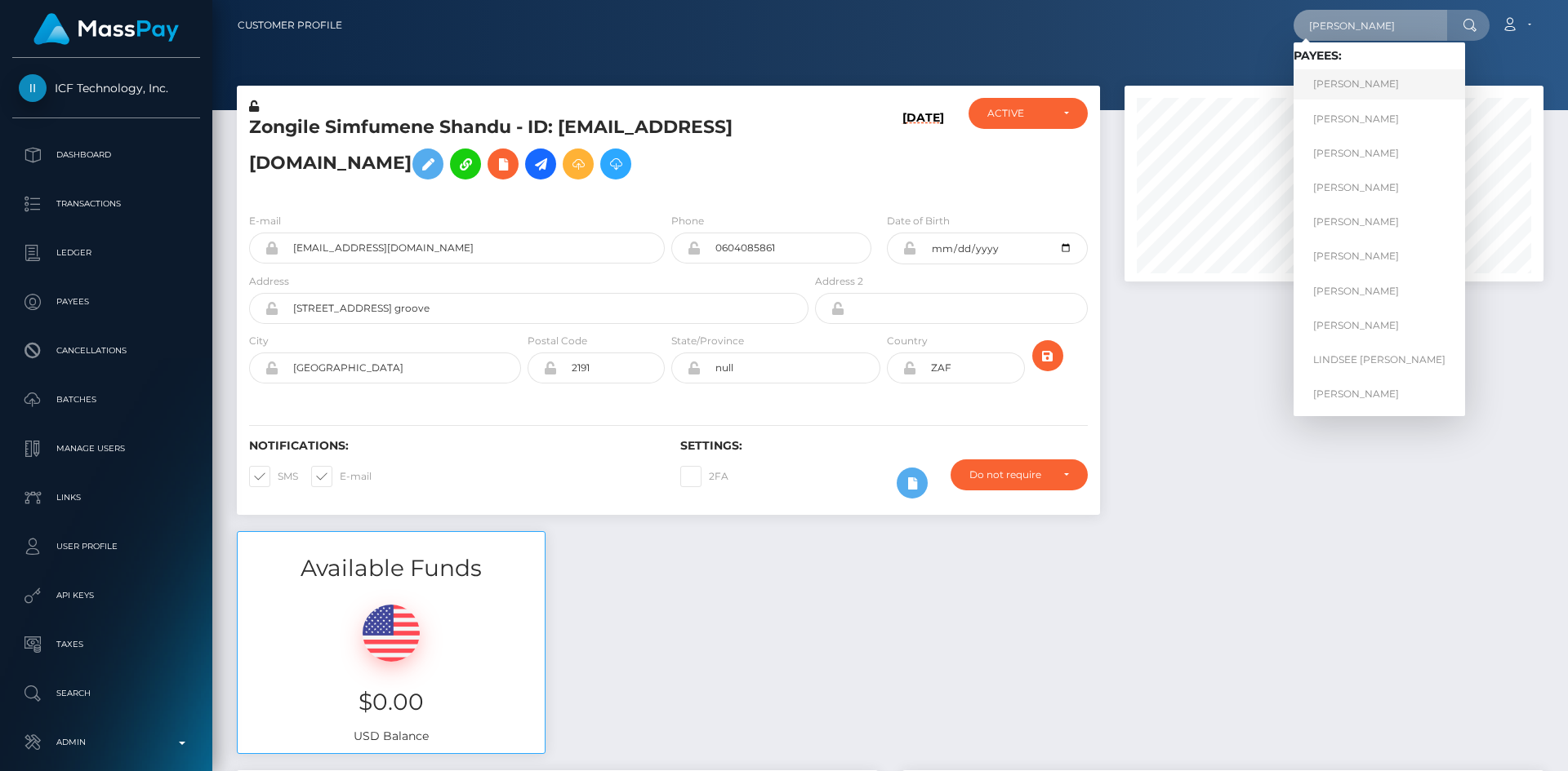
type input "[PERSON_NAME][EMAIL_ADDRESS][DOMAIN_NAME]"
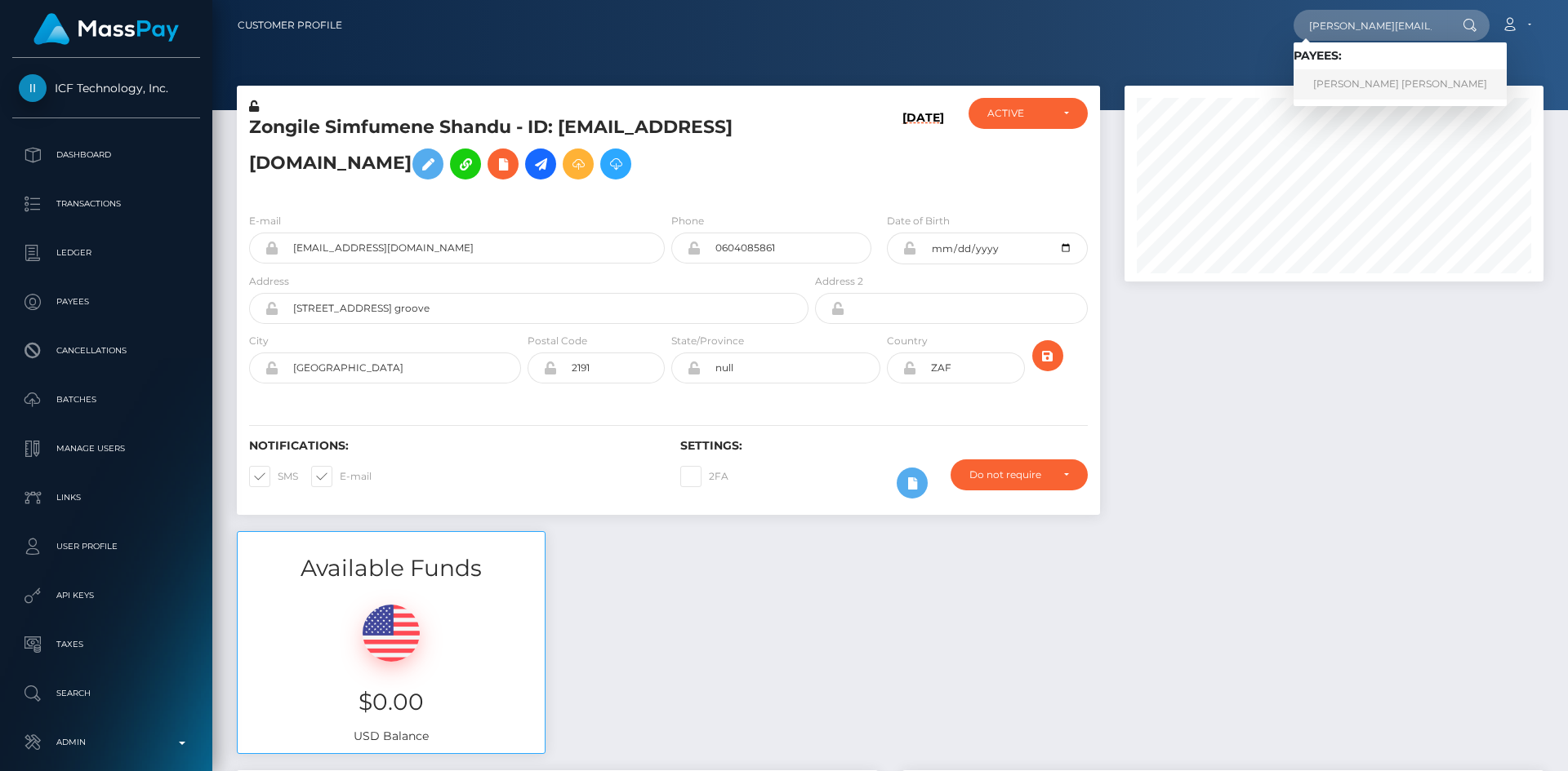
click at [1401, 76] on link "Alexandru Florian Stefan" at bounding box center [1400, 84] width 213 height 30
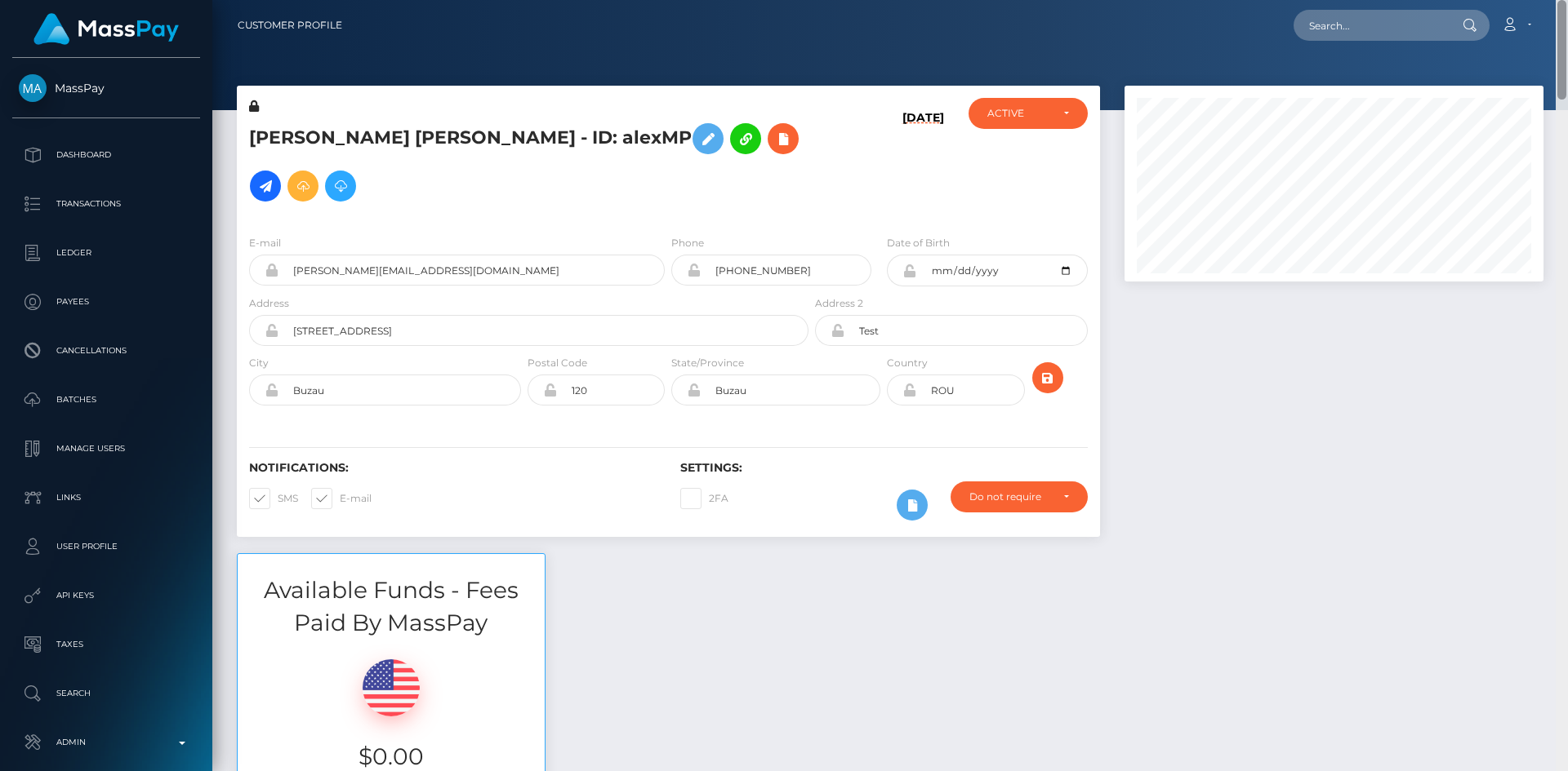
click at [1554, 32] on div "Customer Profile Loading... Loading..." at bounding box center [890, 385] width 1356 height 771
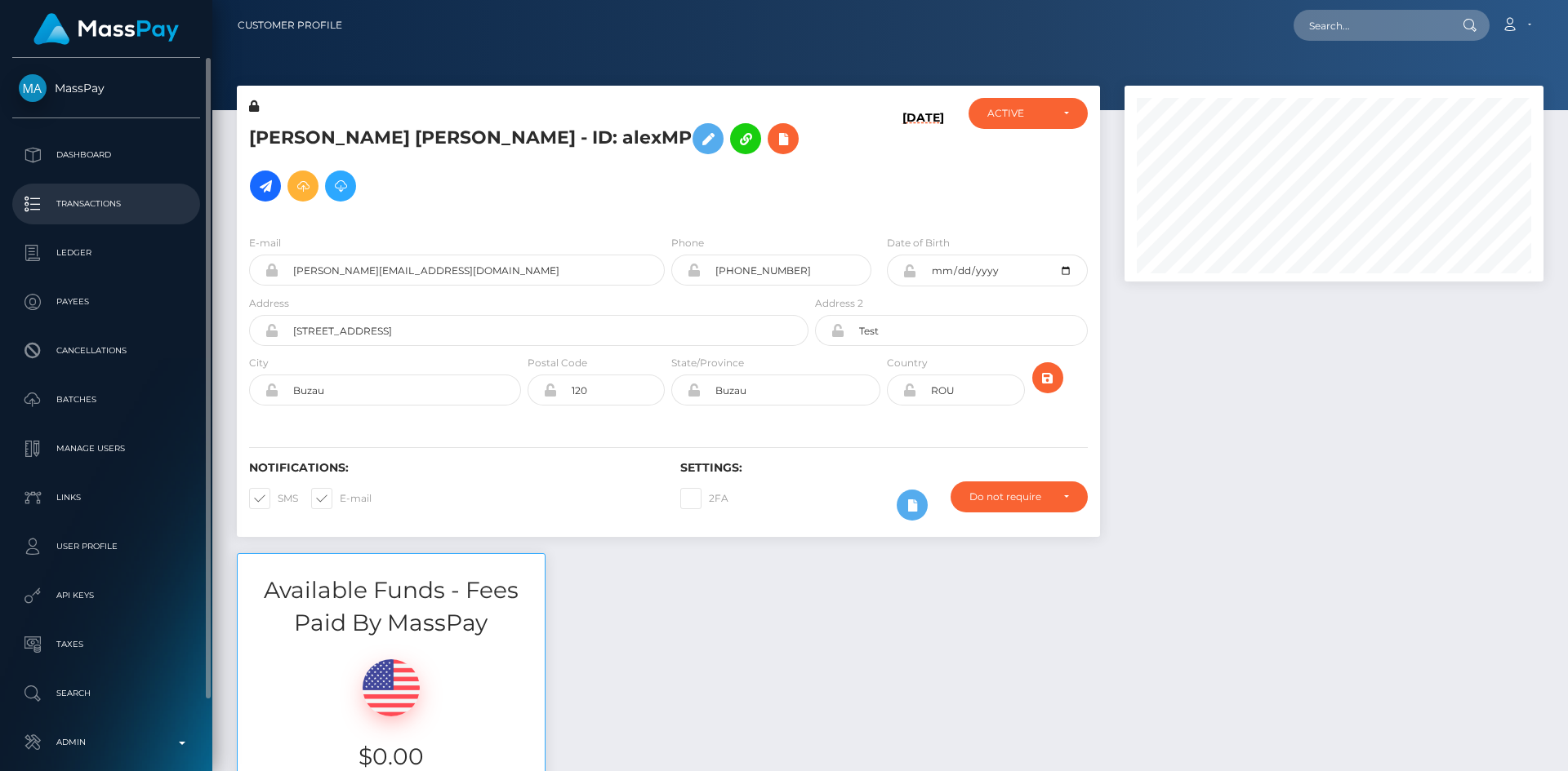
click at [136, 199] on p "Transactions" at bounding box center [106, 203] width 175 height 24
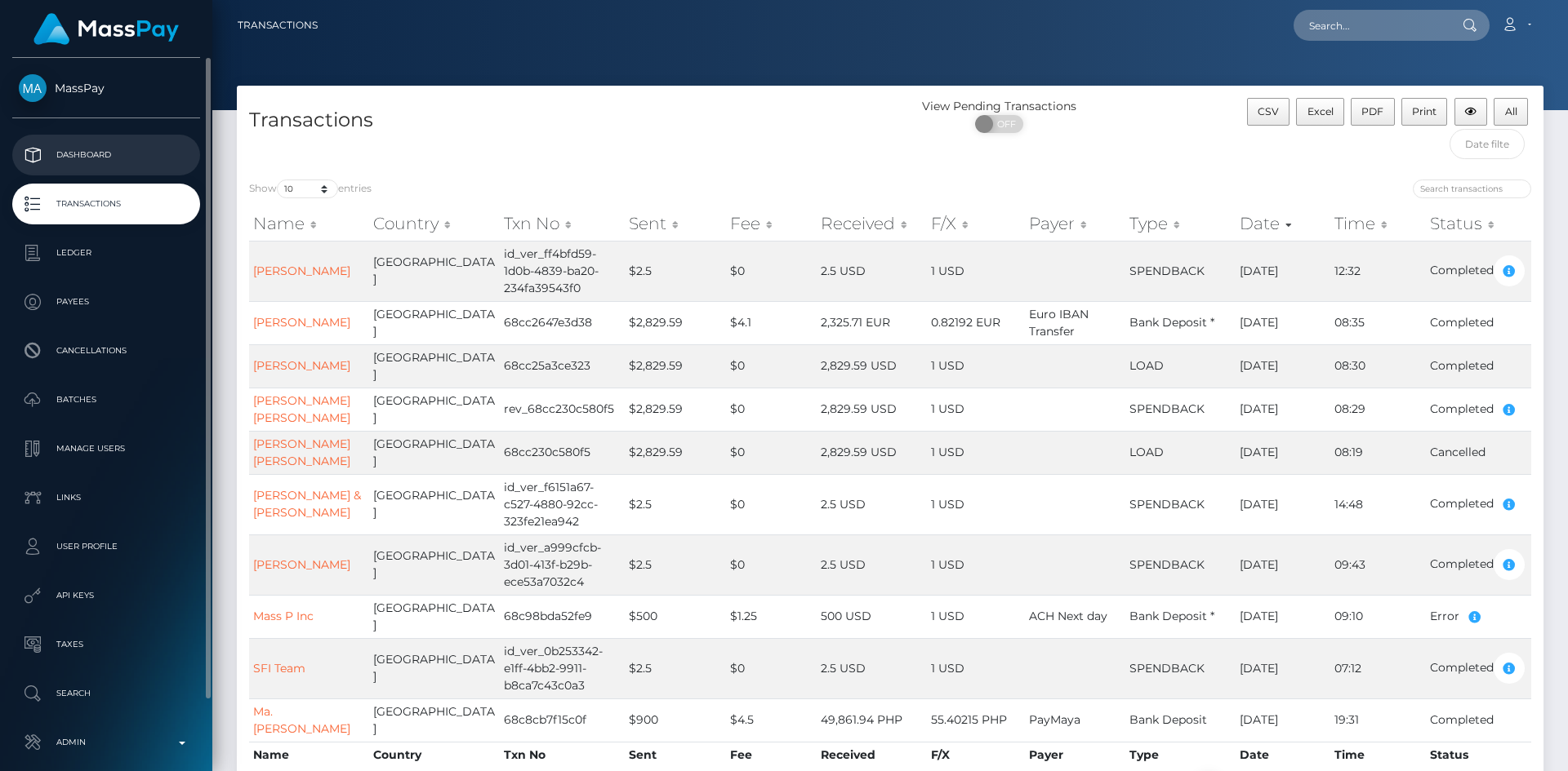
click at [125, 150] on p "Dashboard" at bounding box center [106, 154] width 175 height 24
